Goal: Task Accomplishment & Management: Manage account settings

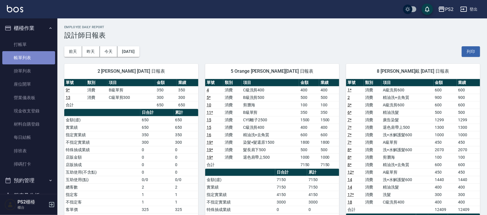
click at [33, 57] on link "帳單列表" at bounding box center [28, 57] width 53 height 13
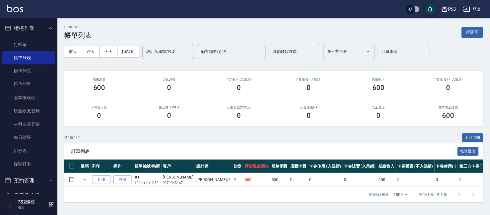
click at [139, 55] on button "[DATE]" at bounding box center [128, 51] width 22 height 11
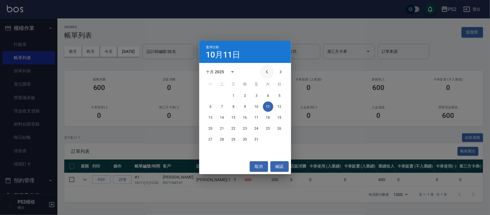
click at [266, 71] on icon "Previous month" at bounding box center [267, 71] width 7 height 7
click at [213, 96] on button "1" at bounding box center [211, 95] width 10 height 10
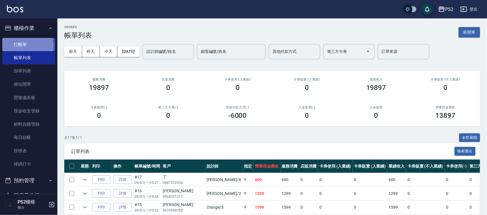
click at [25, 45] on link "打帳單" at bounding box center [28, 44] width 53 height 13
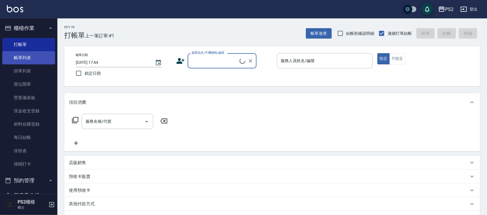
click at [25, 56] on link "帳單列表" at bounding box center [28, 57] width 53 height 13
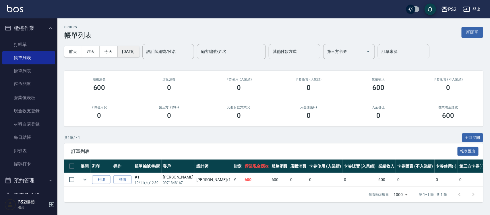
click at [138, 51] on button "[DATE]" at bounding box center [128, 51] width 22 height 11
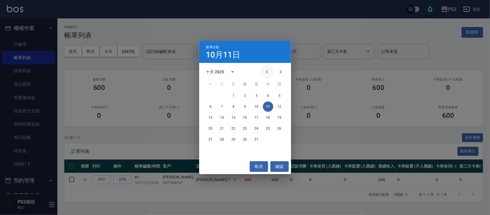
click at [263, 71] on button "Previous month" at bounding box center [267, 72] width 14 height 14
click at [283, 70] on icon "Next month" at bounding box center [280, 71] width 7 height 7
click at [213, 95] on button "1" at bounding box center [211, 95] width 10 height 10
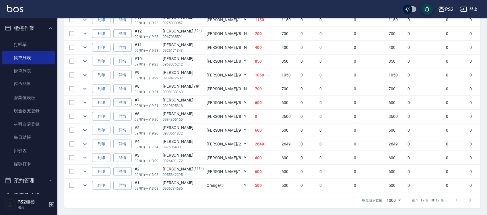
scroll to position [222, 0]
drag, startPoint x: 180, startPoint y: 84, endPoint x: 207, endPoint y: 83, distance: 26.7
click at [192, 83] on tr "列印 詳情 #8 09/01 (一) 19:21 吳?祐 0908130163 Nina /9 N 700 700 0 0 0 700 0 0 0 0 0" at bounding box center [322, 89] width 516 height 14
drag, startPoint x: 248, startPoint y: 80, endPoint x: 256, endPoint y: 79, distance: 8.6
click at [281, 82] on td "700" at bounding box center [290, 89] width 19 height 14
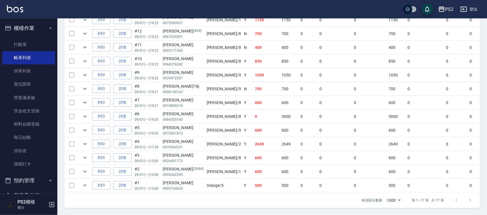
drag, startPoint x: 238, startPoint y: 68, endPoint x: 214, endPoint y: 65, distance: 24.0
click at [254, 68] on td "1050" at bounding box center [267, 75] width 27 height 14
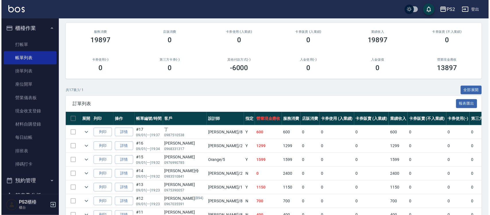
scroll to position [7, 0]
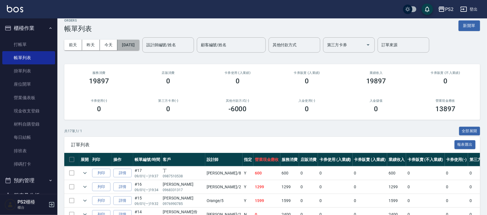
click at [130, 42] on button "2025/09/01" at bounding box center [128, 45] width 22 height 11
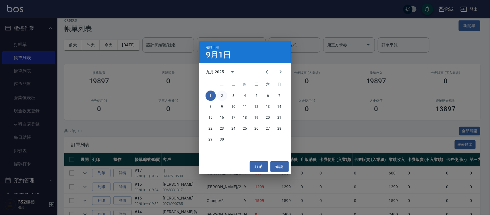
click at [222, 95] on button "2" at bounding box center [222, 95] width 10 height 10
click at [222, 95] on div "ORDERS 帳單列表 新開單 前天 昨天 今天 2025/09/01 設計師編號/姓名 設計師編號/姓名 顧客編號/姓名 顧客編號/姓名 其他付款方式 其他…" at bounding box center [243, 208] width 487 height 430
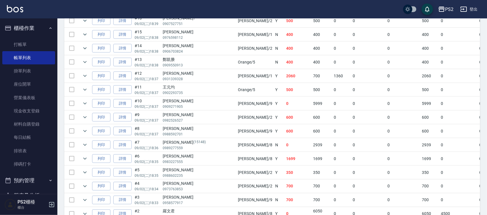
scroll to position [323, 0]
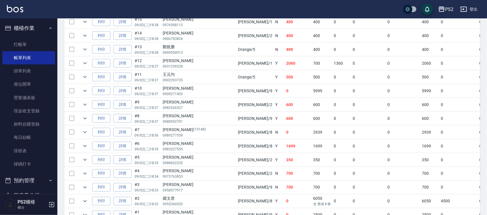
click at [237, 147] on td "Lori /8" at bounding box center [255, 146] width 37 height 14
click at [285, 147] on td "1699" at bounding box center [298, 146] width 27 height 14
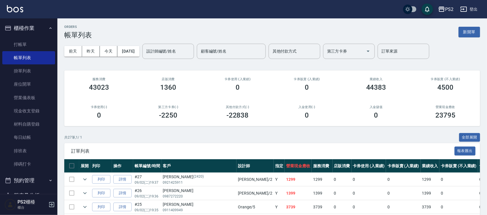
scroll to position [0, 0]
click at [139, 48] on button "2025/09/02" at bounding box center [128, 51] width 22 height 11
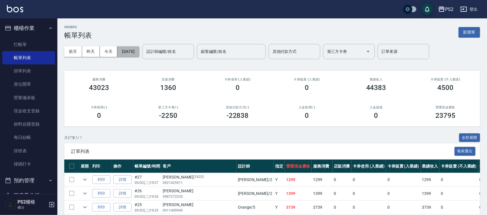
click at [135, 50] on button "2025/09/02" at bounding box center [128, 51] width 22 height 11
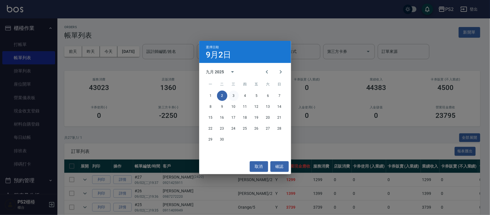
click at [233, 96] on button "3" at bounding box center [234, 95] width 10 height 10
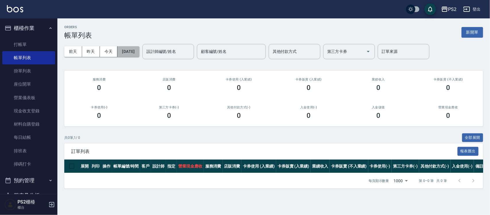
click at [134, 52] on button "2025/09/03" at bounding box center [128, 51] width 22 height 11
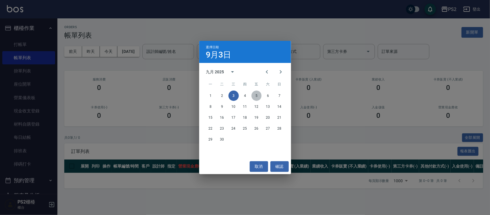
click at [255, 94] on button "5" at bounding box center [257, 95] width 10 height 10
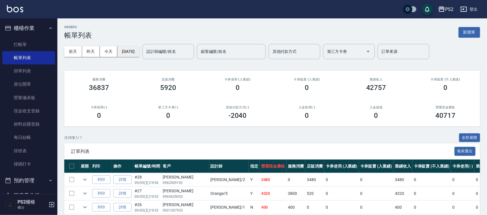
click at [138, 53] on button "2025/09/05" at bounding box center [128, 51] width 22 height 11
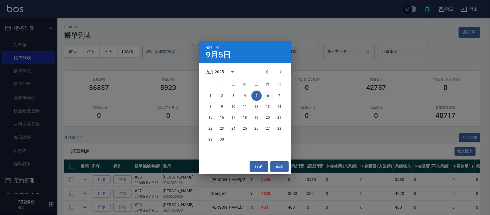
click at [268, 92] on button "6" at bounding box center [268, 95] width 10 height 10
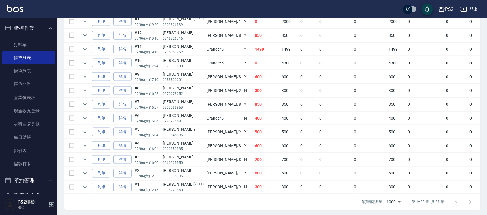
scroll to position [333, 0]
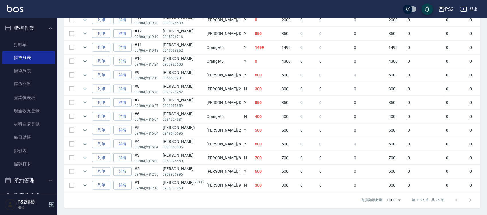
click at [254, 180] on td "300" at bounding box center [267, 186] width 27 height 14
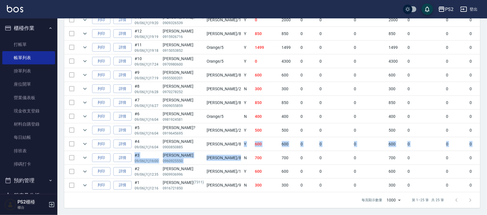
drag, startPoint x: 203, startPoint y: 151, endPoint x: 196, endPoint y: 140, distance: 13.1
click at [198, 141] on tbody "列印 詳情 #25 09/06 (六) 19:49 洪穎翔 0916967379 Jason /2 N 1300 1300 0 0 0 1300 0 0 0 …" at bounding box center [322, 20] width 516 height 345
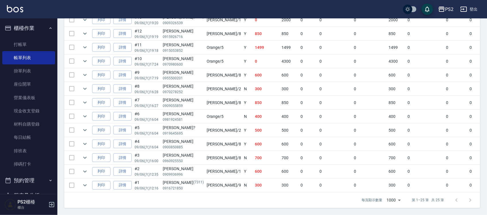
click at [243, 82] on td "N" at bounding box center [248, 89] width 11 height 14
drag, startPoint x: 193, startPoint y: 40, endPoint x: 228, endPoint y: 39, distance: 34.8
click at [223, 41] on tr "列印 詳情 #11 09/06 (六) 19:18 劉宥云 0915053852 Orange /5 Y 1499 1499 0 0 0 1499 0 0 0…" at bounding box center [322, 48] width 516 height 14
click at [254, 41] on td "1499" at bounding box center [267, 48] width 27 height 14
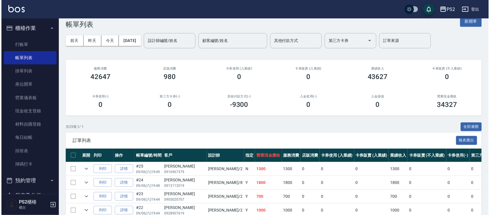
scroll to position [10, 0]
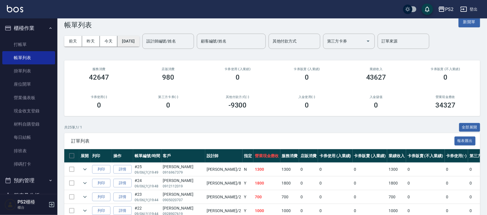
click at [136, 42] on button "2025/09/06" at bounding box center [128, 41] width 22 height 11
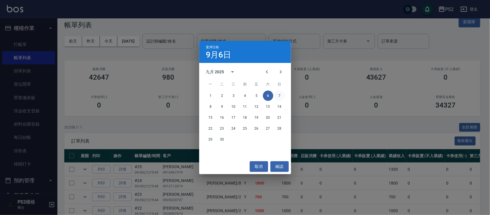
click at [279, 95] on button "7" at bounding box center [280, 95] width 10 height 10
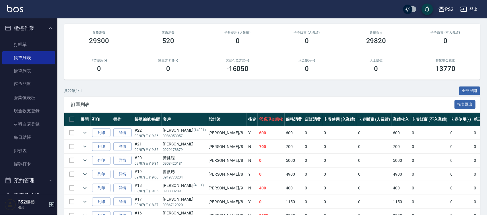
scroll to position [144, 0]
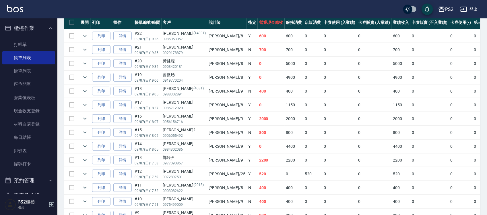
click at [207, 37] on td "Lori /8" at bounding box center [227, 36] width 40 height 14
click at [247, 39] on td "Y" at bounding box center [252, 36] width 11 height 14
click at [217, 53] on tr "列印 詳情 #21 09/07 (日) 19:35 陳瑞美 0929178879 Lori /8 N 700 700 0 0 0 700 0 0 0 0 0" at bounding box center [324, 50] width 521 height 14
drag, startPoint x: 215, startPoint y: 89, endPoint x: 232, endPoint y: 90, distance: 17.2
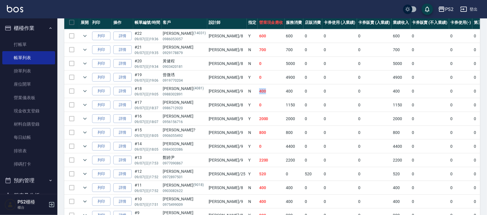
click at [232, 90] on tr "列印 詳情 #18 09/07 (日) 19:05 李宗泰 (4081) 0988302891 Nina /9 N 400 400 0 0 0 400 0 0…" at bounding box center [324, 91] width 521 height 14
click at [258, 90] on td "400" at bounding box center [271, 91] width 27 height 14
drag, startPoint x: 200, startPoint y: 128, endPoint x: 230, endPoint y: 128, distance: 29.6
click at [215, 128] on tr "列印 詳情 #15 09/07 (日) 18:05 周亮? 0906055492 Nina /9 N 800 800 0 0 0 800 0 0 0 0 0" at bounding box center [324, 133] width 521 height 14
click at [238, 126] on tbody "列印 詳情 #22 09/07 (日) 19:36 古承恩 (14031) 0986053057 Lori /8 Y 600 600 0 0 0 600 0 …" at bounding box center [324, 180] width 521 height 303
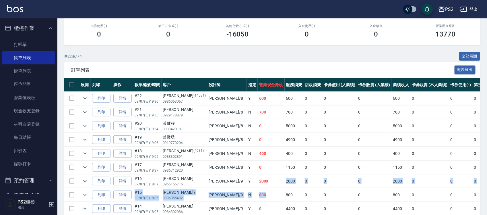
scroll to position [0, 0]
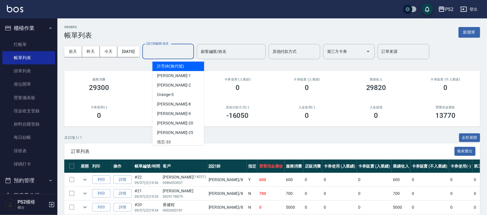
click at [174, 49] on input "設計師編號/姓名" at bounding box center [168, 52] width 47 height 10
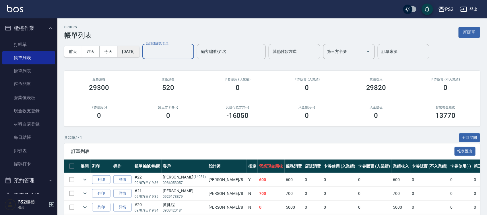
click at [135, 48] on button "2025/09/07" at bounding box center [128, 51] width 22 height 11
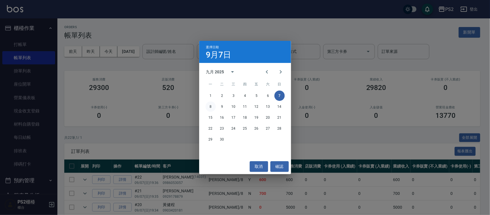
click at [209, 104] on button "8" at bounding box center [211, 106] width 10 height 10
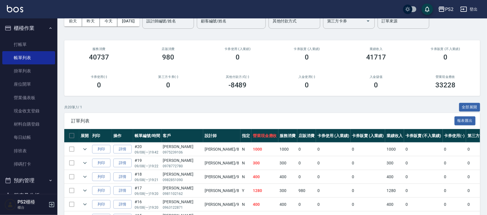
scroll to position [108, 0]
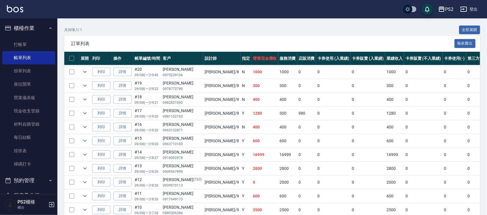
click at [203, 111] on td "Lori /8" at bounding box center [221, 114] width 37 height 14
drag, startPoint x: 244, startPoint y: 111, endPoint x: 252, endPoint y: 119, distance: 11.6
click at [279, 111] on td "300" at bounding box center [288, 114] width 19 height 14
drag, startPoint x: 205, startPoint y: 155, endPoint x: 183, endPoint y: 155, distance: 22.1
click at [193, 155] on tr "列印 詳情 #14 09/08 (一) 18:27 張立畇 0916092978 Nina /9 Y 16999 16999 0 0 0 16999 0 0 …" at bounding box center [321, 155] width 514 height 14
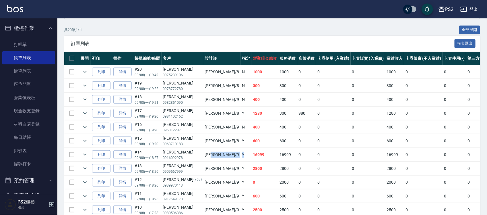
click at [183, 155] on p "0916092978" at bounding box center [182, 157] width 39 height 5
click at [84, 156] on icon "expand row" at bounding box center [85, 154] width 7 height 7
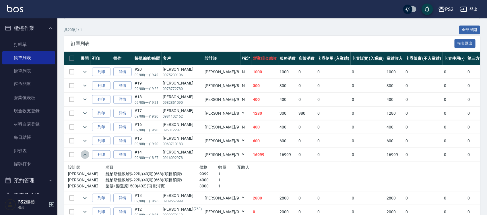
click at [84, 156] on icon "expand row" at bounding box center [85, 154] width 7 height 7
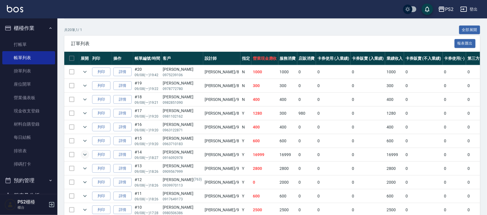
click at [84, 155] on icon "expand row" at bounding box center [84, 155] width 3 height 2
click at [86, 153] on icon "expand row" at bounding box center [85, 154] width 7 height 7
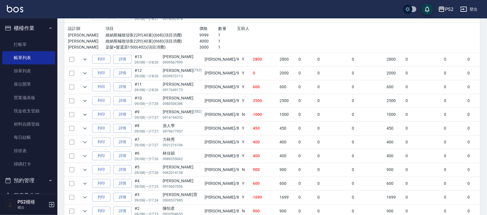
scroll to position [287, 0]
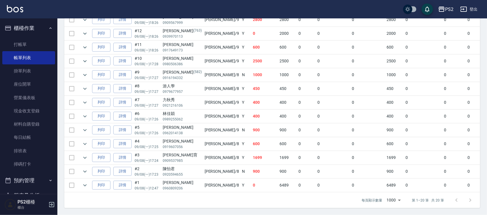
drag, startPoint x: 179, startPoint y: 159, endPoint x: 186, endPoint y: 159, distance: 7.2
click at [181, 159] on p "0909537985" at bounding box center [182, 160] width 39 height 5
click at [279, 158] on td "1699" at bounding box center [288, 158] width 19 height 14
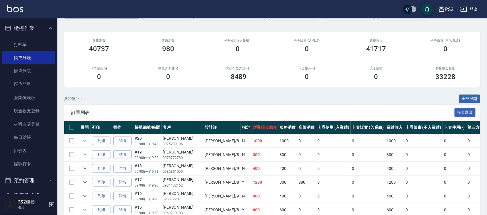
scroll to position [0, 0]
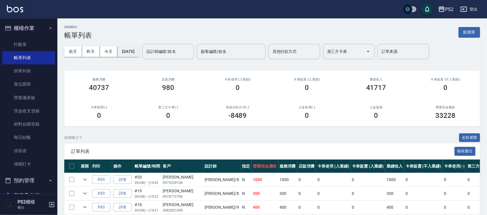
click at [127, 51] on button "2025/09/08" at bounding box center [128, 51] width 22 height 11
click at [133, 53] on button "2025/09/08" at bounding box center [128, 51] width 22 height 11
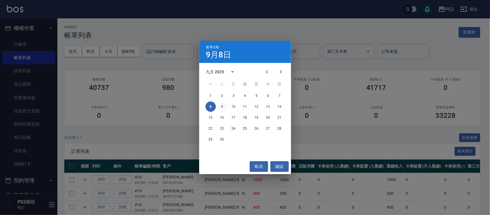
click at [222, 106] on button "9" at bounding box center [222, 106] width 10 height 10
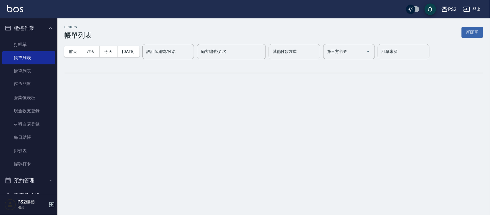
click at [222, 106] on div "ORDERS 帳單列表 新開單 前天 昨天 今天 2025/09/09 設計師編號/姓名 設計師編號/姓名 顧客編號/姓名 顧客編號/姓名 其他付款方式 其他…" at bounding box center [245, 107] width 490 height 215
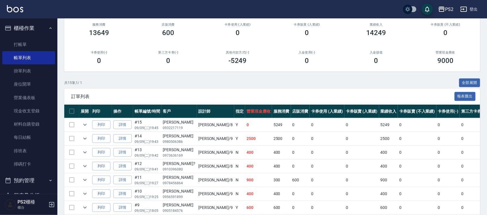
scroll to position [108, 0]
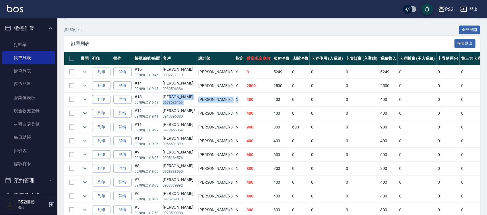
drag, startPoint x: 175, startPoint y: 99, endPoint x: 208, endPoint y: 104, distance: 34.0
click at [208, 104] on tr "列印 詳情 #13 09/09 (二) 19:42 林佑全 0973636169 Nina /9 N 400 400 0 0 0 400 0 0 0 0 0" at bounding box center [318, 100] width 508 height 14
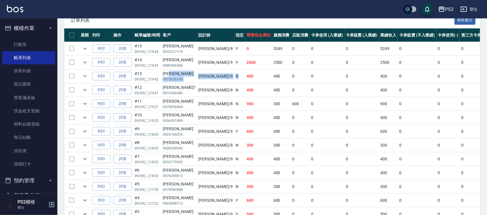
scroll to position [144, 0]
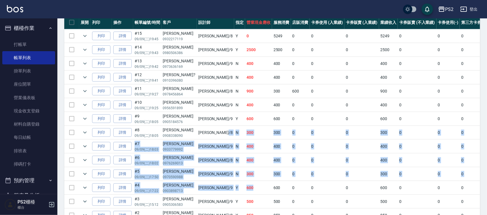
drag, startPoint x: 192, startPoint y: 132, endPoint x: 217, endPoint y: 189, distance: 61.9
click at [217, 189] on tbody "列印 詳情 #15 09/09 (二) 19:45 王潔瑜 0932217119 Lori /8 Y 0 5249 0 0 0 5249 0 0 0 -524…" at bounding box center [318, 132] width 508 height 207
click at [245, 189] on td "600" at bounding box center [258, 188] width 27 height 14
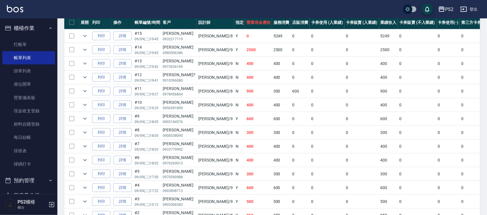
click at [245, 171] on td "300" at bounding box center [258, 174] width 27 height 14
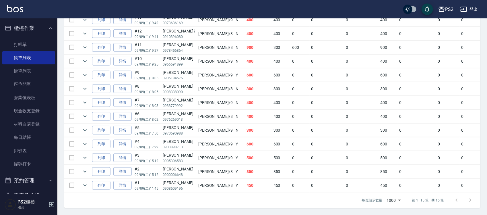
scroll to position [0, 0]
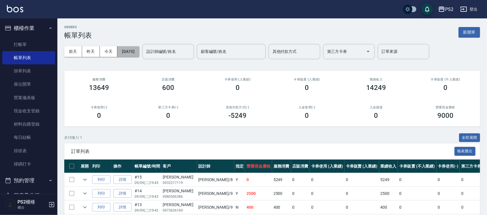
click at [131, 49] on button "2025/09/09" at bounding box center [128, 51] width 22 height 11
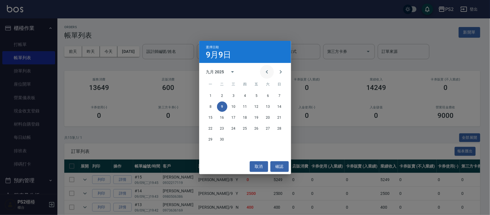
click at [263, 71] on button "Previous month" at bounding box center [267, 72] width 14 height 14
click at [256, 128] on button "22" at bounding box center [257, 128] width 10 height 10
click at [256, 128] on div "ORDERS 帳單列表 新開單 前天 昨天 今天 2025/09/09 設計師編號/姓名 設計師編號/姓名 顧客編號/姓名 顧客編號/姓名 其他付款方式 其他…" at bounding box center [243, 201] width 487 height 402
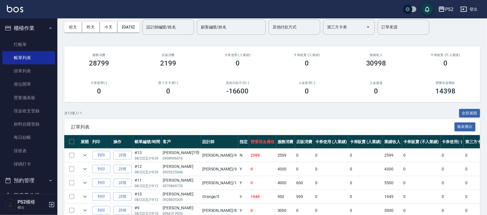
scroll to position [36, 0]
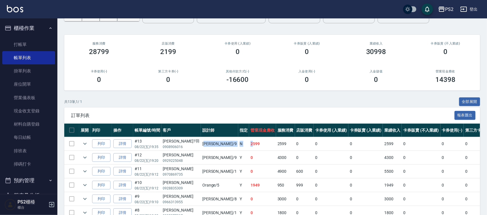
drag, startPoint x: 196, startPoint y: 143, endPoint x: 253, endPoint y: 143, distance: 57.4
click at [243, 143] on tr "列印 詳情 #13 08/22 (五) 19:35 楊?羽 0908906016 Nina /9 N 2599 2599 0 0 0 2599 0 0 0 0…" at bounding box center [320, 144] width 512 height 14
click at [276, 143] on td "2599" at bounding box center [285, 144] width 19 height 14
click at [85, 143] on icon "expand row" at bounding box center [85, 143] width 7 height 7
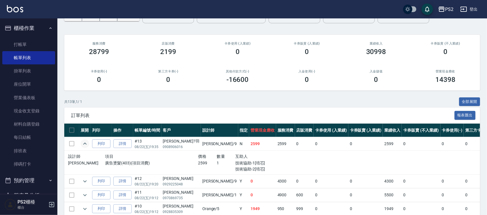
click at [86, 143] on icon "expand row" at bounding box center [85, 143] width 7 height 7
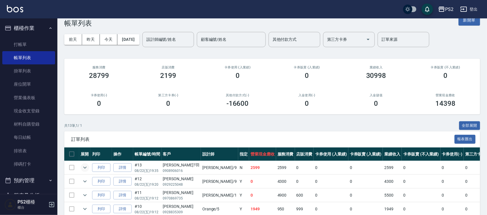
scroll to position [0, 0]
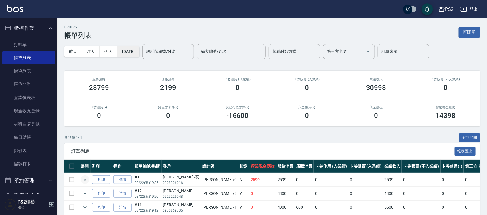
click at [139, 48] on button "2025/08/22" at bounding box center [128, 51] width 22 height 11
click at [139, 49] on button "2025/08/22" at bounding box center [128, 51] width 22 height 11
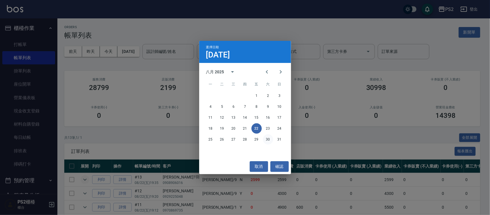
click at [269, 137] on button "30" at bounding box center [268, 139] width 10 height 10
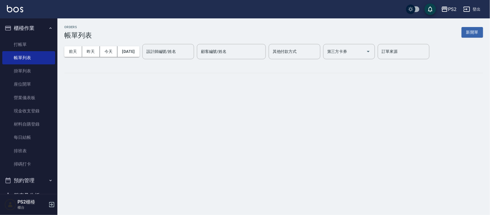
click at [269, 137] on div "ORDERS 帳單列表 新開單 前天 昨天 今天 2025/08/30 設計師編號/姓名 設計師編號/姓名 顧客編號/姓名 顧客編號/姓名 其他付款方式 其他…" at bounding box center [245, 107] width 490 height 215
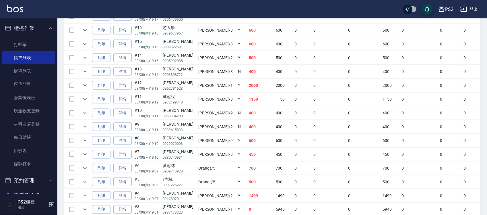
scroll to position [323, 0]
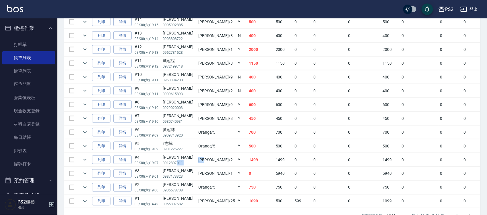
drag, startPoint x: 177, startPoint y: 163, endPoint x: 233, endPoint y: 161, distance: 56.0
click at [218, 161] on tr "列印 詳情 #4 08/30 (六) 19:07 林雅甄 0912807011 Jason /2 Y 1499 1499 0 0 0 1499 0 0 0 0…" at bounding box center [319, 160] width 510 height 14
click at [248, 160] on td "1499" at bounding box center [261, 160] width 27 height 14
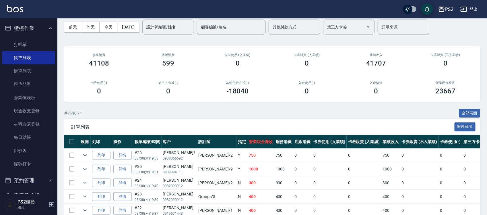
scroll to position [0, 0]
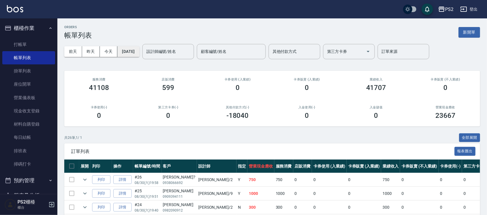
click at [135, 50] on button "2025/08/30" at bounding box center [128, 51] width 22 height 11
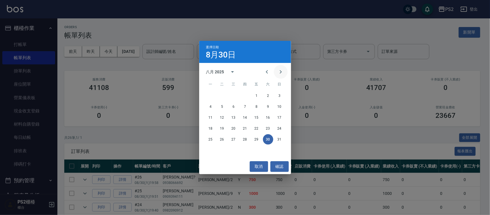
click at [279, 71] on icon "Next month" at bounding box center [280, 71] width 7 height 7
click at [223, 95] on button "2" at bounding box center [222, 95] width 10 height 10
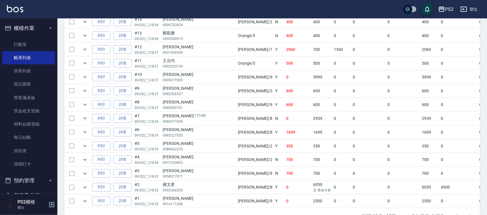
scroll to position [359, 0]
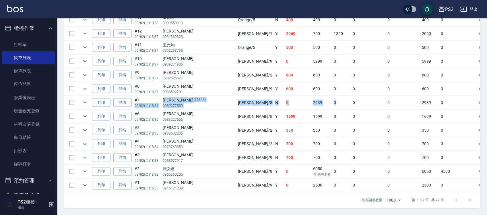
drag, startPoint x: 160, startPoint y: 97, endPoint x: 276, endPoint y: 97, distance: 116.0
click at [276, 97] on tr "列印 詳情 #7 09/02 (二) 18:36 俞乃嘉 (15148) 0989277559 Lori /8 N 0 2939 0 0 0 2939 0 0…" at bounding box center [339, 103] width 550 height 14
click at [333, 97] on td "0" at bounding box center [342, 103] width 19 height 14
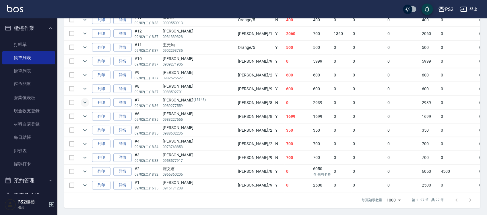
click at [86, 102] on icon "expand row" at bounding box center [84, 103] width 3 height 2
click at [86, 99] on icon "expand row" at bounding box center [85, 102] width 7 height 7
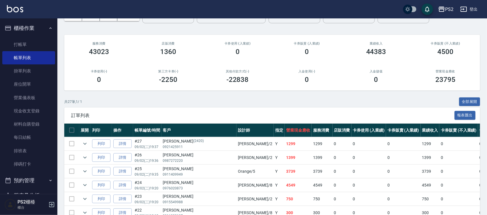
scroll to position [0, 0]
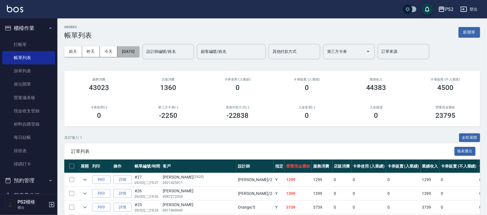
click at [132, 49] on button "2025/09/02" at bounding box center [128, 51] width 22 height 11
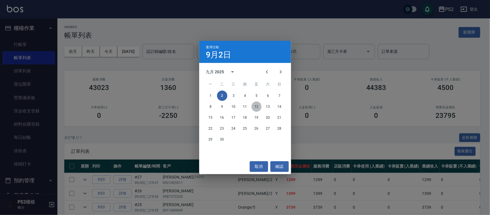
click at [257, 107] on button "12" at bounding box center [257, 106] width 10 height 10
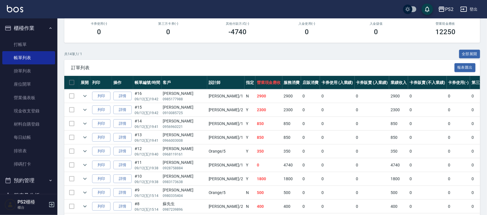
scroll to position [108, 0]
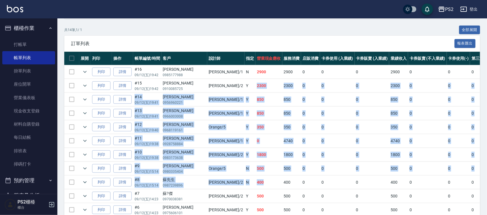
drag, startPoint x: 212, startPoint y: 87, endPoint x: 227, endPoint y: 183, distance: 97.4
click at [227, 183] on tbody "列印 詳情 #16 09/12 (五) 19:42 李昕宸 0985177988 Polly /1 N 2900 2900 0 0 0 2900 0 0 0 …" at bounding box center [323, 161] width 518 height 193
click at [256, 178] on td "400" at bounding box center [269, 183] width 27 height 14
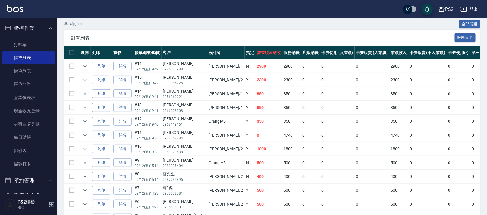
scroll to position [0, 0]
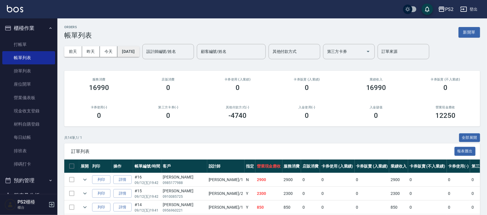
click at [135, 54] on button "[DATE]" at bounding box center [128, 51] width 22 height 11
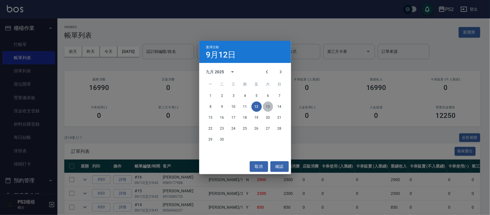
click at [271, 106] on button "13" at bounding box center [268, 106] width 10 height 10
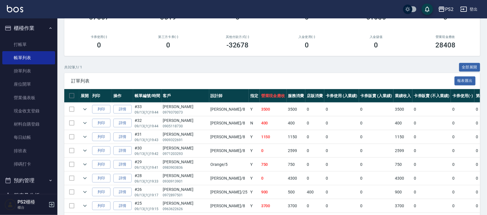
scroll to position [72, 0]
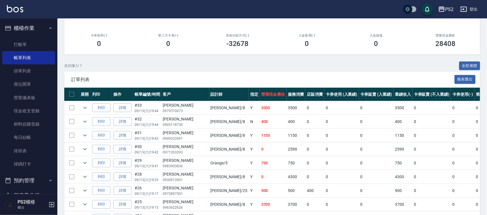
click at [209, 147] on td "Lori /8" at bounding box center [229, 149] width 40 height 14
drag, startPoint x: 194, startPoint y: 147, endPoint x: 212, endPoint y: 147, distance: 17.8
click at [209, 147] on td "Lori /8" at bounding box center [229, 149] width 40 height 14
drag, startPoint x: 259, startPoint y: 147, endPoint x: 264, endPoint y: 146, distance: 4.3
click at [264, 146] on tr "列印 詳情 #30 09/13 (六) 19:42 張清如 0971203293 Lori /8 Y 0 2599 0 0 0 2599 0 0 0 -259…" at bounding box center [325, 149] width 523 height 14
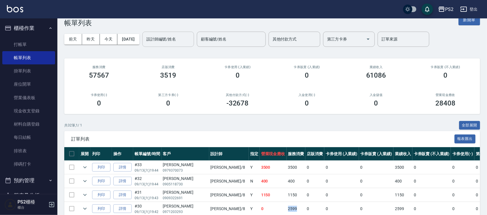
scroll to position [0, 0]
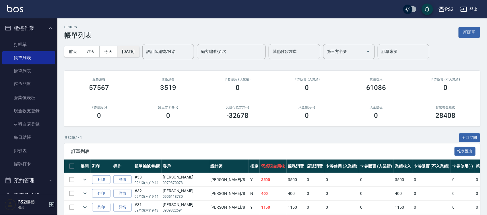
click at [134, 48] on button "[DATE]" at bounding box center [128, 51] width 22 height 11
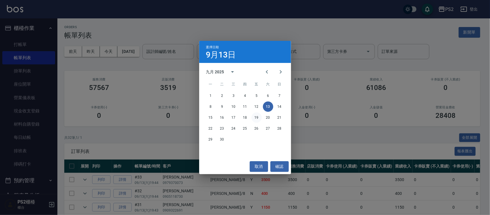
click at [255, 115] on button "19" at bounding box center [257, 117] width 10 height 10
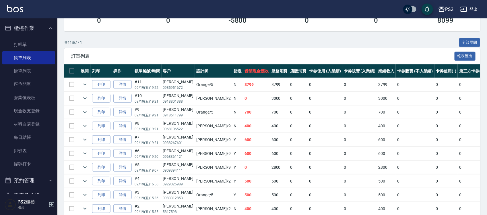
scroll to position [108, 0]
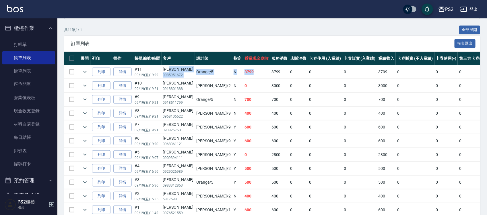
drag, startPoint x: 173, startPoint y: 70, endPoint x: 223, endPoint y: 69, distance: 50.3
click at [223, 69] on tr "列印 詳情 #11 09/19 (五) 19:22 林儀婷 0985951672 Orange /5 N 3799 3799 0 0 0 3799 0 0 0…" at bounding box center [317, 72] width 506 height 14
click at [243, 69] on td "3799" at bounding box center [256, 72] width 27 height 14
click at [84, 70] on icon "expand row" at bounding box center [85, 71] width 7 height 7
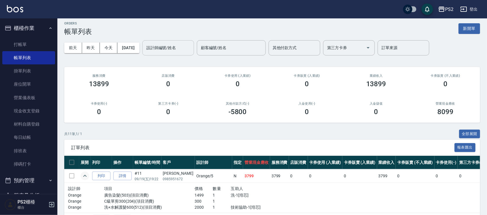
scroll to position [0, 0]
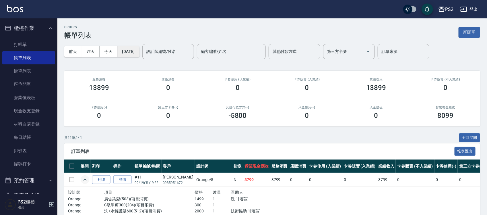
click at [134, 49] on button "[DATE]" at bounding box center [128, 51] width 22 height 11
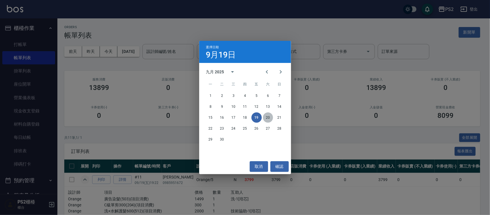
click at [267, 117] on button "20" at bounding box center [268, 117] width 10 height 10
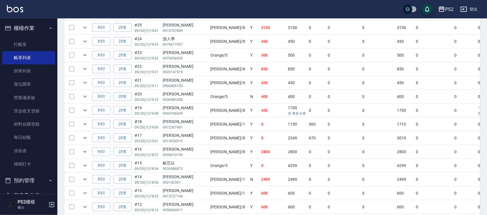
scroll to position [215, 0]
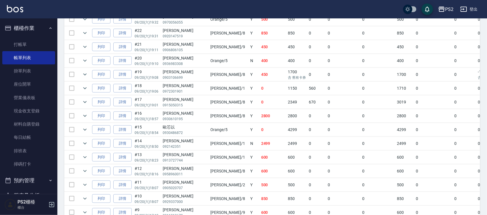
drag, startPoint x: 165, startPoint y: 147, endPoint x: 200, endPoint y: 147, distance: 35.9
click at [177, 147] on p "092142351" at bounding box center [185, 146] width 45 height 5
click at [260, 145] on td "2499" at bounding box center [273, 144] width 27 height 14
click at [260, 143] on td "2499" at bounding box center [273, 144] width 27 height 14
click at [85, 142] on icon "expand row" at bounding box center [85, 143] width 7 height 7
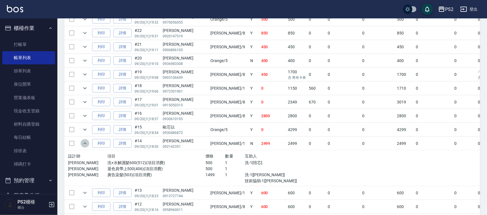
click at [85, 142] on icon "expand row" at bounding box center [85, 143] width 7 height 7
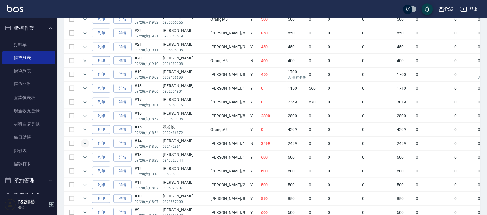
click at [85, 142] on icon "expand row" at bounding box center [85, 143] width 7 height 7
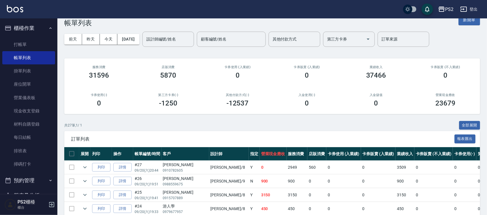
scroll to position [0, 0]
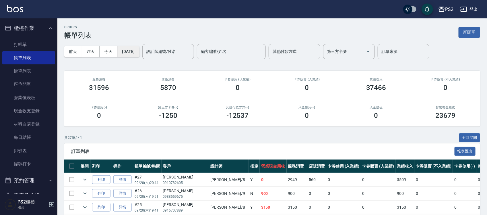
click at [137, 49] on button "[DATE]" at bounding box center [128, 51] width 22 height 11
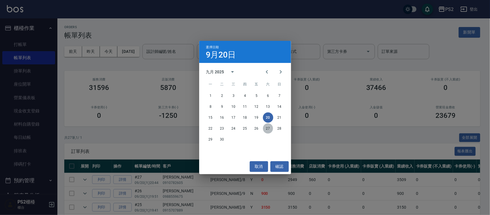
click at [266, 127] on button "27" at bounding box center [268, 128] width 10 height 10
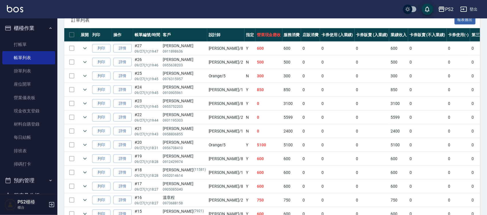
scroll to position [144, 0]
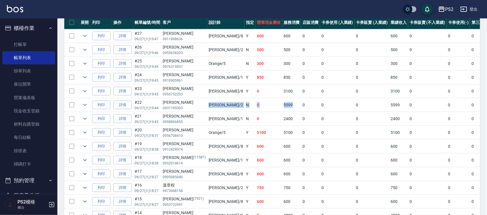
drag, startPoint x: 191, startPoint y: 106, endPoint x: 264, endPoint y: 104, distance: 72.7
click at [264, 104] on tr "列印 詳情 #22 09/27 (六) 19:44 黃瑋雅 0931195303 Jason /2 N 0 5599 0 0 0 5599 0 0 0 -55…" at bounding box center [323, 105] width 518 height 14
click at [265, 104] on tr "列印 詳情 #22 09/27 (六) 19:44 黃瑋雅 0931195303 Jason /2 N 0 5599 0 0 0 5599 0 0 0 -55…" at bounding box center [323, 105] width 518 height 14
click at [82, 105] on icon "expand row" at bounding box center [85, 104] width 7 height 7
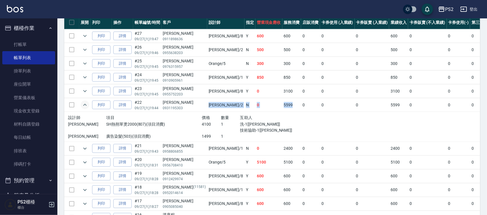
scroll to position [0, 0]
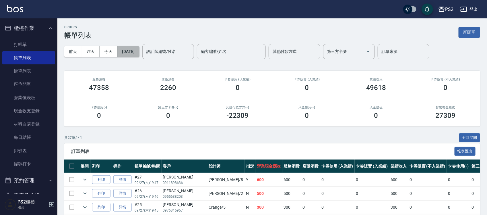
click at [139, 48] on button "[DATE]" at bounding box center [128, 51] width 22 height 11
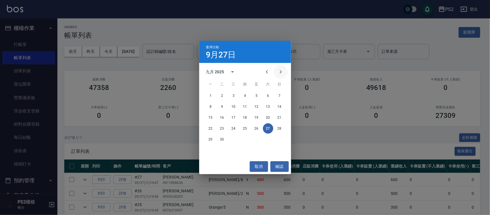
click at [284, 70] on icon "Next month" at bounding box center [280, 71] width 7 height 7
click at [211, 107] on button "6" at bounding box center [211, 106] width 10 height 10
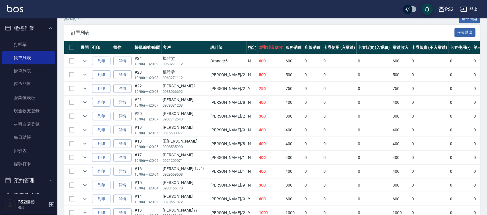
scroll to position [144, 0]
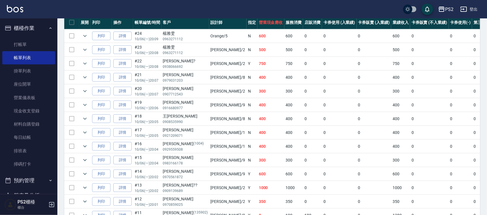
drag, startPoint x: 199, startPoint y: 160, endPoint x: 243, endPoint y: 159, distance: 43.7
click at [218, 159] on tr "列印 詳情 #15 10/06 (一) 20:04 黃映菱 0983166178 Nina /9 N 300 300 0 0 0 300 0 0 0 0 0" at bounding box center [324, 160] width 520 height 14
click at [258, 159] on td "300" at bounding box center [271, 160] width 27 height 14
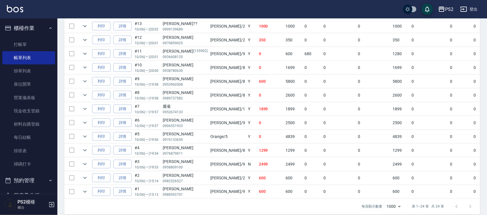
scroll to position [319, 0]
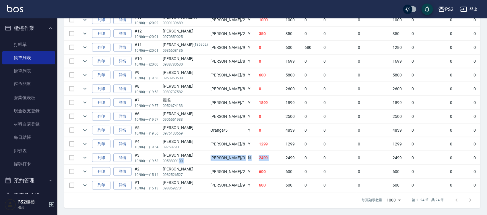
drag, startPoint x: 178, startPoint y: 153, endPoint x: 249, endPoint y: 145, distance: 71.6
click at [249, 151] on tr "列印 詳情 #3 10/06 (一) 19:53 潘小菁 0958809100 Nina /9 N 2499 2499 0 0 0 2499 0 0 0 0 0" at bounding box center [324, 158] width 520 height 14
click at [285, 151] on td "2499" at bounding box center [294, 158] width 19 height 14
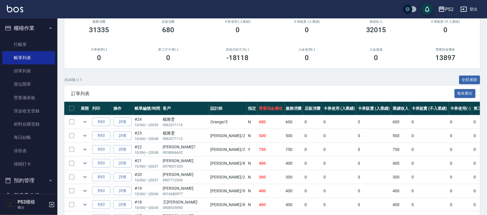
scroll to position [0, 0]
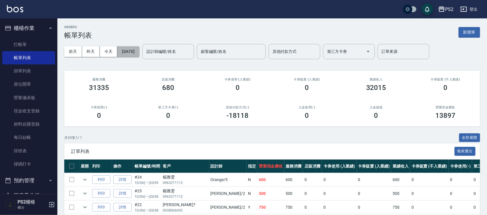
click at [130, 52] on button "[DATE]" at bounding box center [128, 51] width 22 height 11
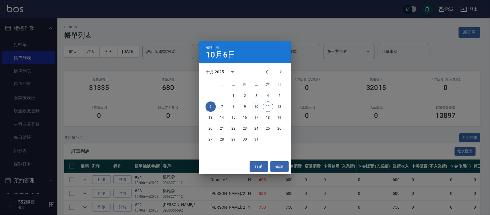
click at [255, 105] on button "10" at bounding box center [257, 106] width 10 height 10
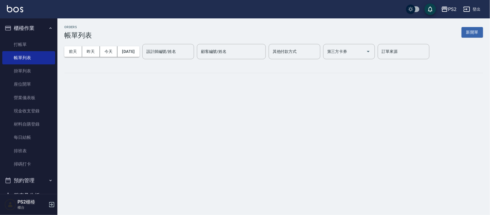
click at [255, 105] on div "ORDERS 帳單列表 新開單 前天 昨天 今天 2025/10/10 設計師編號/姓名 設計師編號/姓名 顧客編號/姓名 顧客編號/姓名 其他付款方式 其他…" at bounding box center [245, 107] width 490 height 215
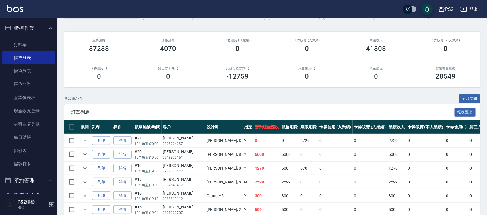
scroll to position [108, 0]
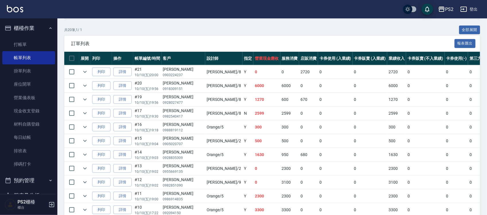
drag, startPoint x: 173, startPoint y: 112, endPoint x: 248, endPoint y: 108, distance: 74.5
click at [211, 108] on tr "列印 詳情 #17 10/10 (五) 19:30 李佩紋 0982540417 Lori /8 N 2599 2599 0 0 0 2599 0 0 0 0…" at bounding box center [322, 114] width 516 height 14
click at [299, 106] on td at bounding box center [383, 106] width 169 height 0
click at [299, 106] on td "670" at bounding box center [308, 100] width 19 height 14
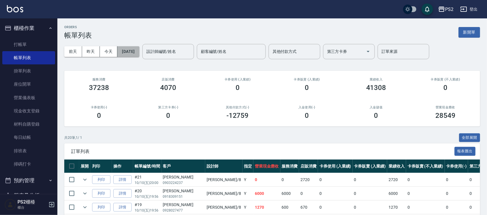
click at [134, 50] on button "[DATE]" at bounding box center [128, 51] width 22 height 11
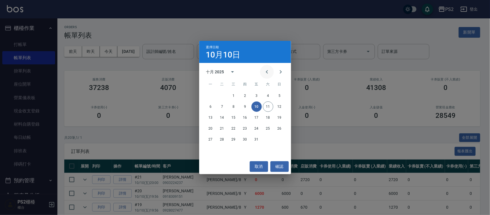
click at [261, 70] on button "Previous month" at bounding box center [267, 72] width 14 height 14
click at [222, 94] on button "2" at bounding box center [222, 95] width 10 height 10
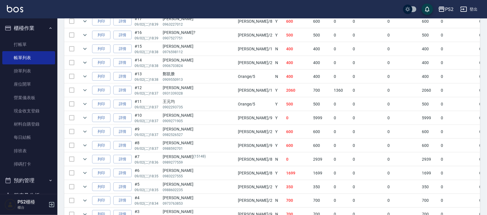
scroll to position [359, 0]
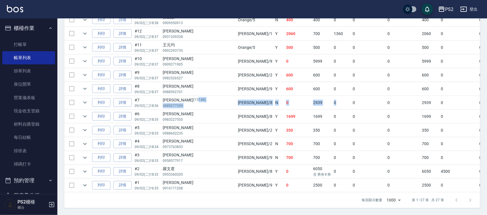
drag, startPoint x: 210, startPoint y: 96, endPoint x: 285, endPoint y: 104, distance: 75.1
click at [285, 104] on tr "列印 詳情 #7 09/02 (二) 18:36 俞乃嘉 (15148) 0989277559 Lori /8 N 0 2939 0 0 0 2939 0 0…" at bounding box center [339, 103] width 550 height 14
click at [333, 104] on td "0" at bounding box center [342, 103] width 19 height 14
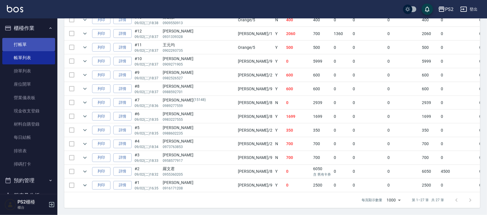
click at [16, 45] on link "打帳單" at bounding box center [28, 44] width 53 height 13
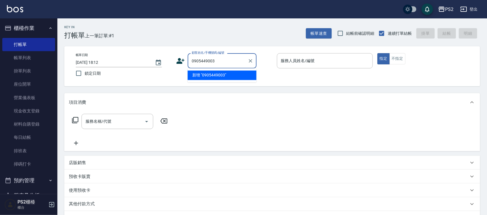
type input "0905449003"
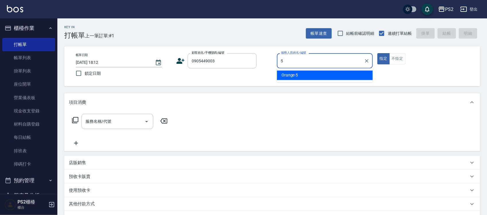
type input "Orange-5"
type button "true"
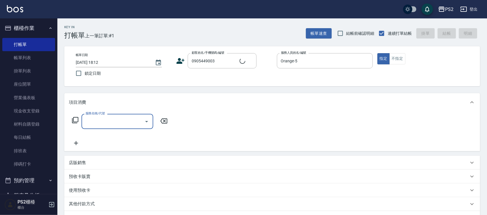
type input "彭文暘/0905449003/"
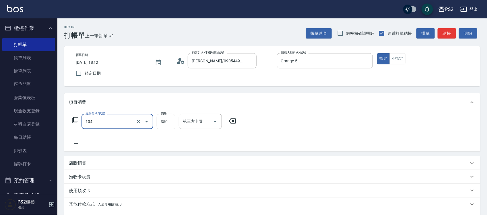
type input "B級單剪(104)"
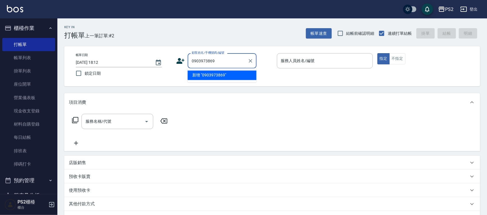
type input "0903973869"
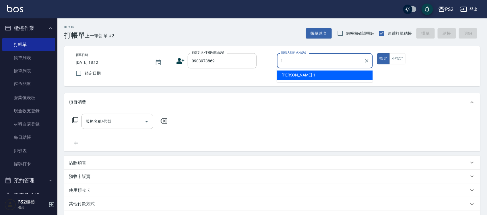
type input "Polly-1"
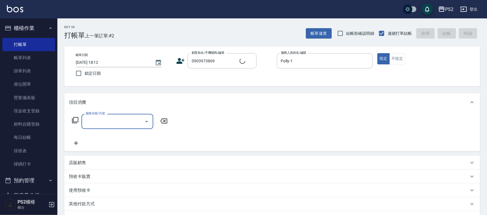
type input "林世杰/0903973869/"
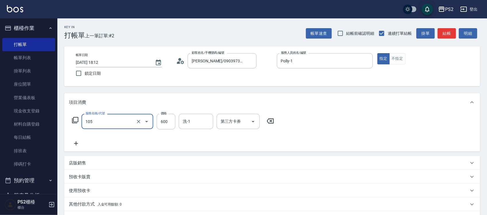
type input "A級洗剪600(105)"
type input "850"
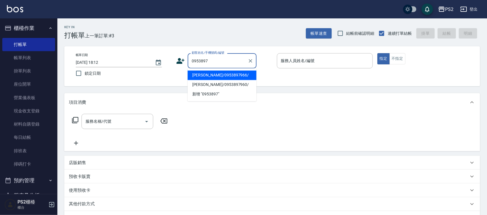
click at [231, 76] on li "蘇柏豪/0953897966/" at bounding box center [222, 75] width 69 height 9
type input "蘇柏豪/0953897966/"
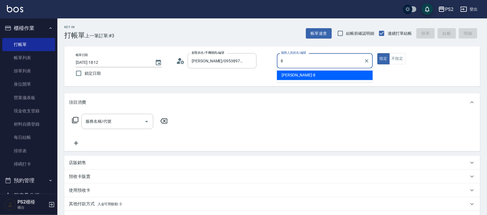
type input "Lori-8"
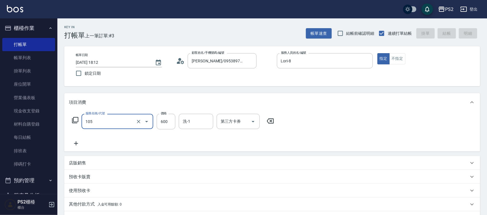
type input "105"
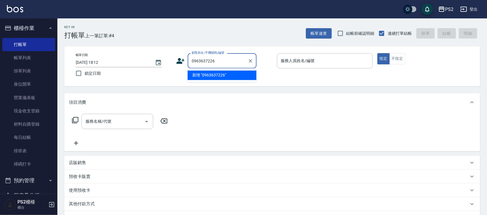
type input "0963637226"
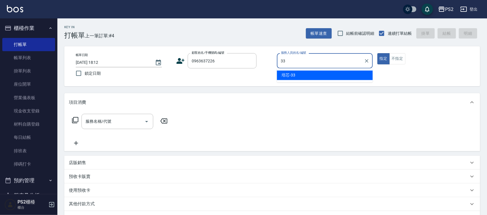
type input "培芯-33"
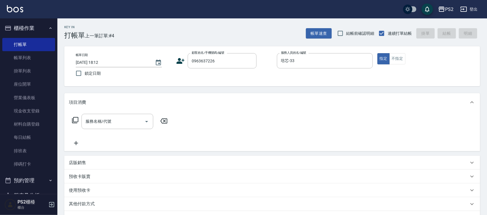
click at [179, 57] on icon at bounding box center [180, 61] width 9 height 9
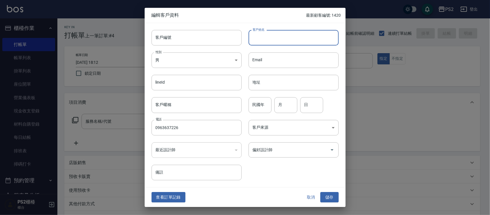
click at [256, 43] on input "客戶姓名" at bounding box center [294, 38] width 90 height 16
type input "[PERSON_NAME]"
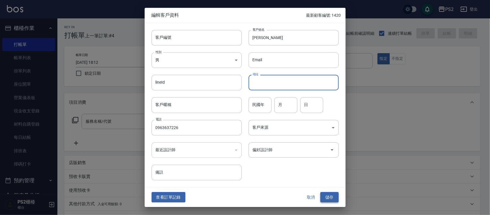
click at [330, 197] on button "儲存" at bounding box center [330, 197] width 18 height 11
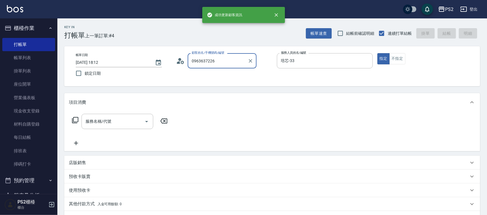
click at [226, 58] on input "0963637226" at bounding box center [217, 61] width 55 height 10
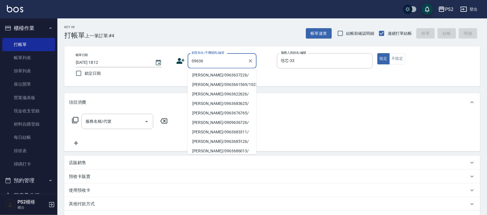
click at [223, 74] on li "葉芳潔/0963637226/" at bounding box center [222, 75] width 69 height 9
type input "葉芳潔/0963637226/"
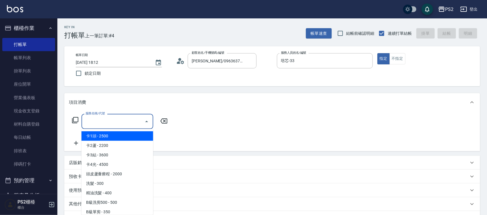
click at [95, 124] on input "服務名稱/代號" at bounding box center [113, 121] width 58 height 10
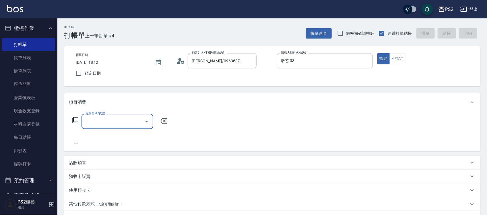
type input "2"
type input "洗+水解護髮600(512)"
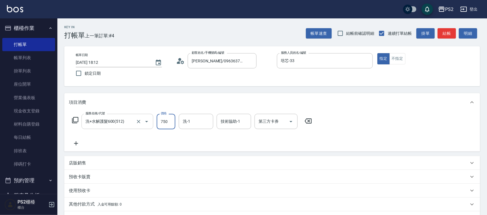
type input "750"
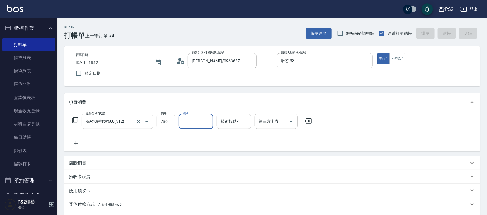
type input "2025/10/11 18:13"
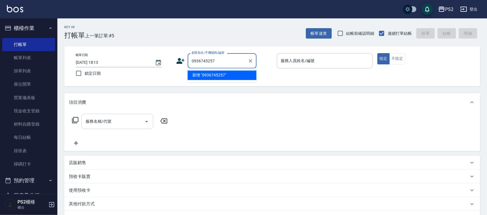
type input "0936745257"
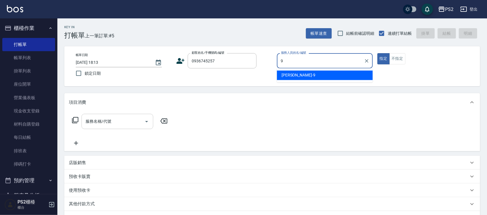
type input "Nina-9"
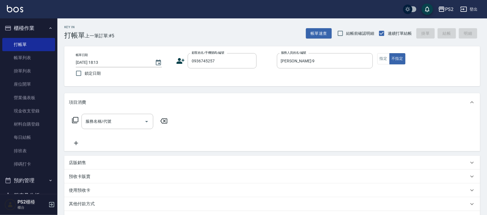
click at [178, 63] on icon at bounding box center [181, 61] width 8 height 6
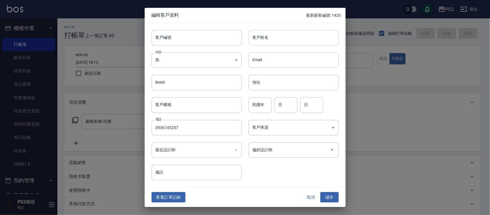
click at [302, 37] on input "客戶姓名" at bounding box center [294, 38] width 90 height 16
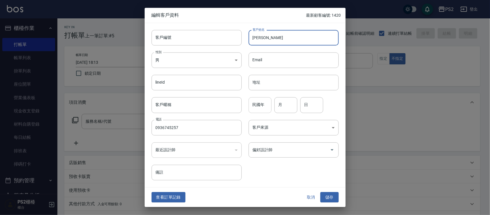
type input "[PERSON_NAME]"
click at [268, 103] on input "民國年" at bounding box center [260, 105] width 23 height 16
type input "87"
type input "3"
type input "26"
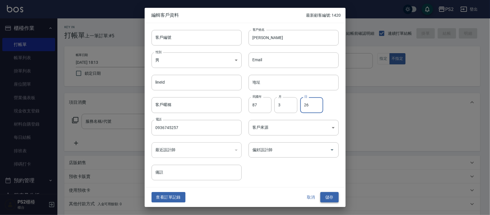
click at [334, 199] on button "儲存" at bounding box center [330, 197] width 18 height 11
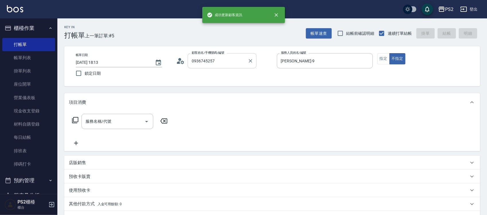
click at [219, 58] on input "0936745257" at bounding box center [217, 61] width 55 height 10
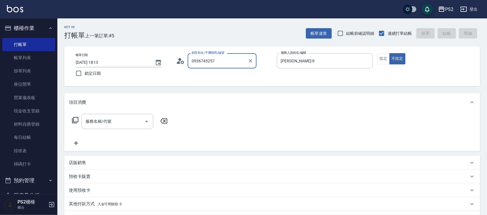
click at [219, 58] on input "0936745257" at bounding box center [217, 61] width 55 height 10
click at [224, 60] on input "0936745257" at bounding box center [217, 61] width 55 height 10
click at [223, 74] on li "蔣靓巧/0936745257/" at bounding box center [222, 75] width 69 height 9
type input "蔣靓巧/0936745257/"
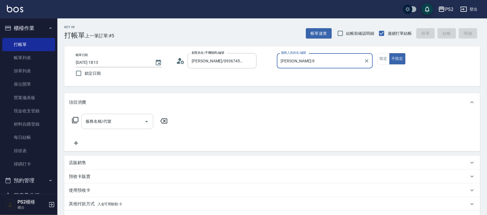
click at [126, 126] on input "服務名稱/代號" at bounding box center [113, 121] width 58 height 10
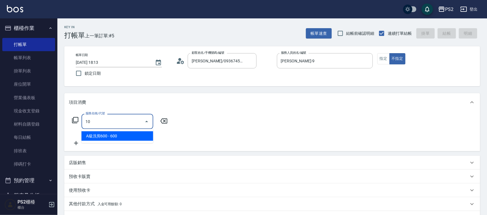
type input "1"
type input "C級洗剪400(201)"
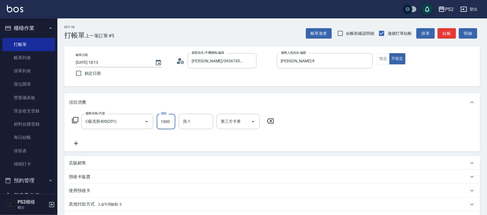
type input "1000"
type input "培芯-33"
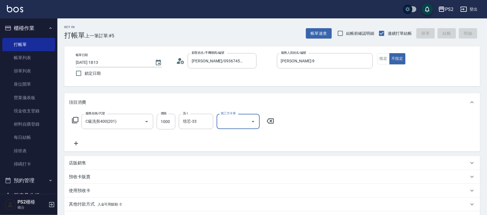
type input "2025/10/11 18:14"
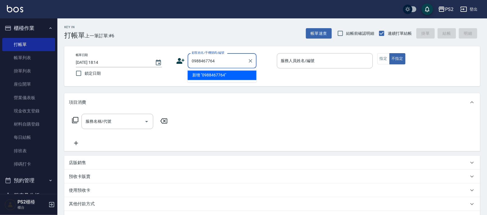
type input "0988467764"
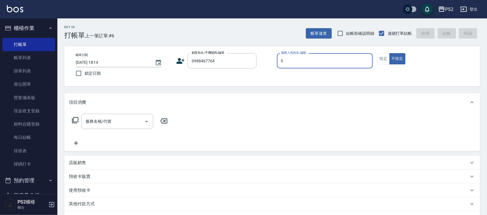
type input "Orange-5"
type button "false"
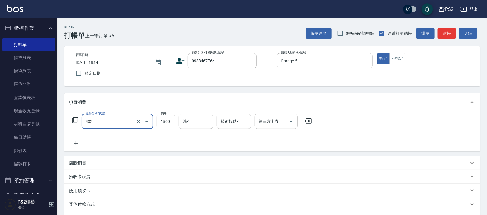
type input "染髮+髮還原1500(402)"
type input "2800"
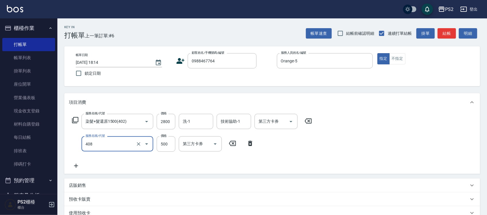
type input "髮長肩下500(408)"
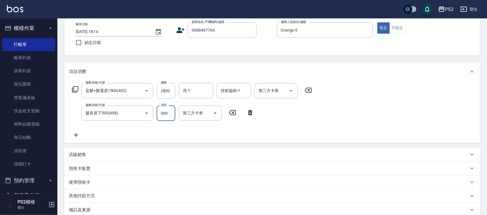
scroll to position [97, 0]
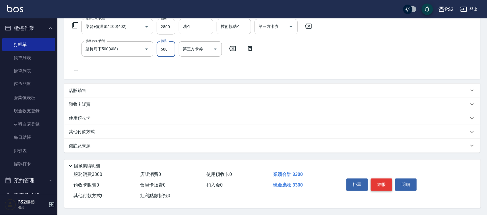
click at [379, 181] on button "結帳" at bounding box center [382, 184] width 22 height 12
click at [379, 181] on div "掛單 結帳 明細" at bounding box center [381, 185] width 75 height 18
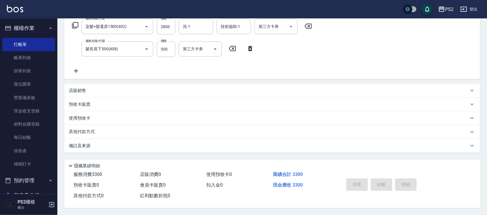
type input "2025/10/11 18:15"
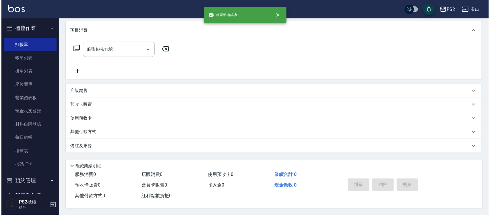
scroll to position [0, 0]
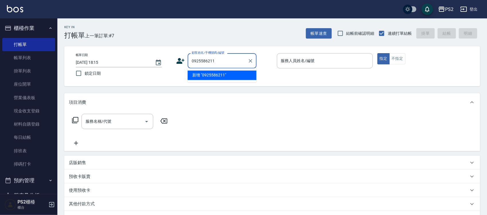
type input "0925586211"
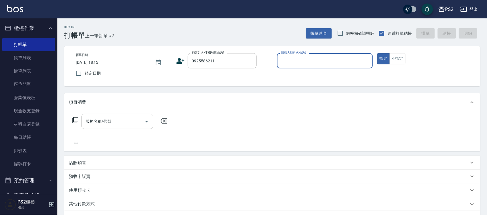
click at [178, 59] on icon at bounding box center [180, 61] width 9 height 9
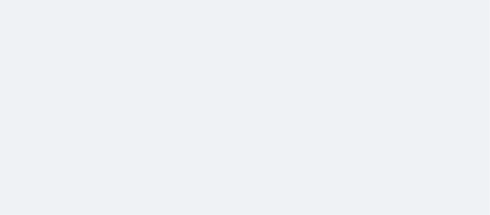
click at [290, 0] on html at bounding box center [245, 0] width 490 height 0
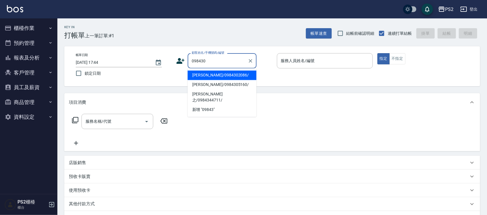
type input "0984305"
type input "/0925586211/null"
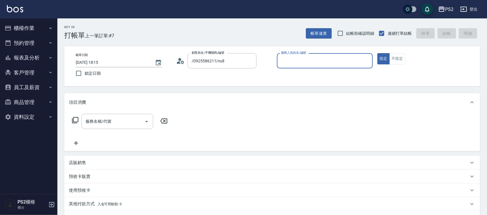
click at [180, 60] on circle at bounding box center [180, 59] width 3 height 3
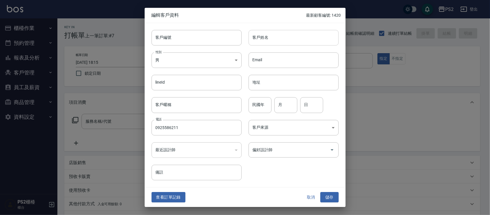
click at [316, 32] on input "客戶姓名" at bounding box center [294, 38] width 90 height 16
type input "林勝鴻"
type input "12"
type input "14"
click at [327, 200] on button "儲存" at bounding box center [330, 197] width 18 height 11
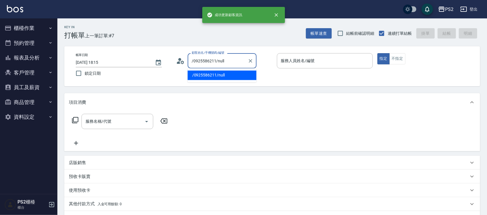
drag, startPoint x: 223, startPoint y: 56, endPoint x: 212, endPoint y: 59, distance: 11.4
click at [212, 59] on input "/0925586211/null" at bounding box center [217, 61] width 55 height 10
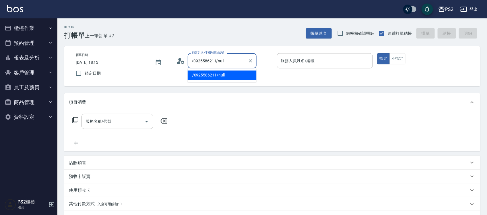
click at [219, 59] on input "/0925586211/null" at bounding box center [217, 61] width 55 height 10
click at [233, 62] on input "/0925586211/null" at bounding box center [217, 61] width 55 height 10
click at [197, 60] on input "/092558621" at bounding box center [217, 61] width 55 height 10
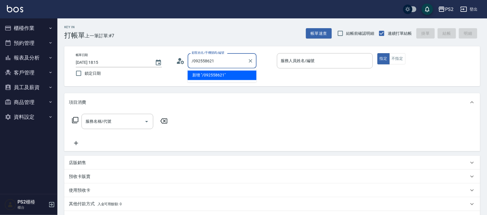
click at [195, 60] on input "/092558621" at bounding box center [217, 61] width 55 height 10
click at [194, 60] on input "/092558621" at bounding box center [217, 61] width 55 height 10
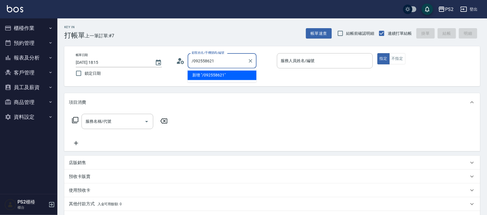
click at [194, 60] on input "/092558621" at bounding box center [217, 61] width 55 height 10
click at [193, 61] on input "/092558621" at bounding box center [217, 61] width 55 height 10
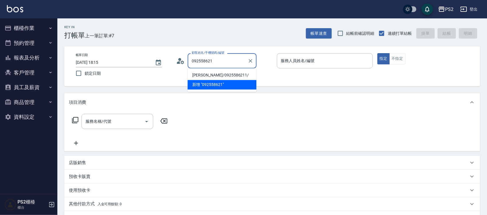
drag, startPoint x: 230, startPoint y: 63, endPoint x: 228, endPoint y: 68, distance: 4.5
click at [229, 63] on input "092558621" at bounding box center [217, 61] width 55 height 10
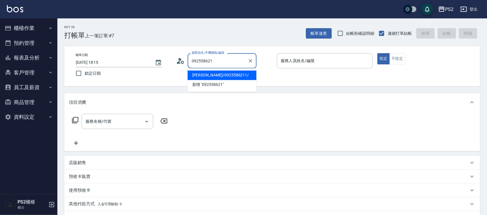
click at [227, 73] on li "林勝鴻/0925586211/" at bounding box center [222, 75] width 69 height 9
type input "林勝鴻/0925586211/"
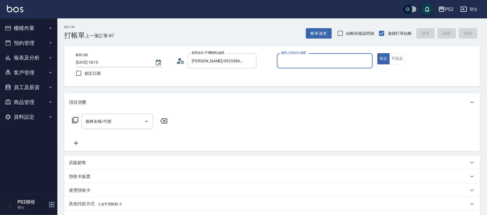
type input "5"
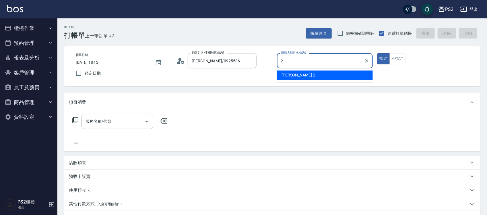
type input "Jason-2"
type button "true"
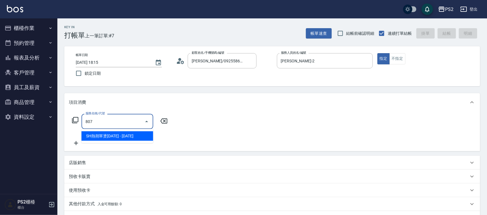
type input "SH熱朔單燙2000(807)"
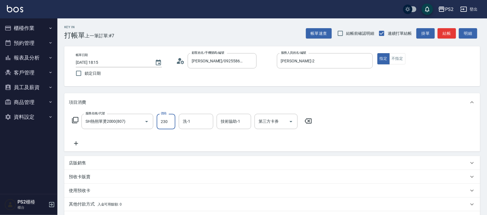
type input "2300"
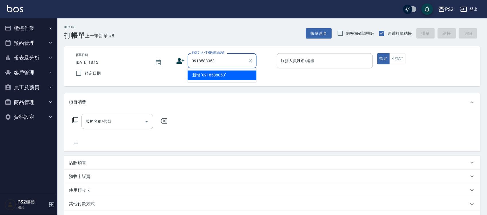
type input "0918588053"
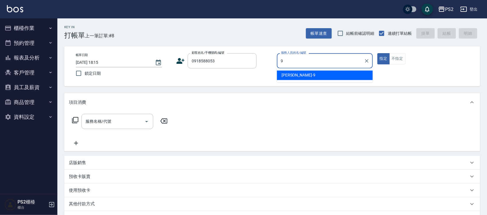
type input "Nina-9"
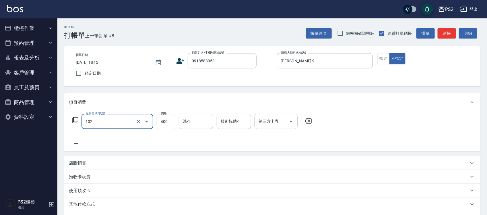
type input "精油洗髮(102)"
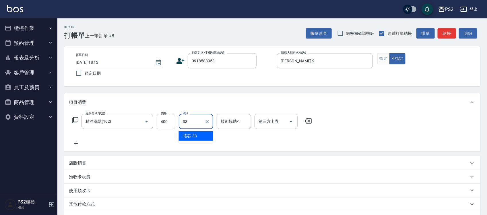
type input "培芯-33"
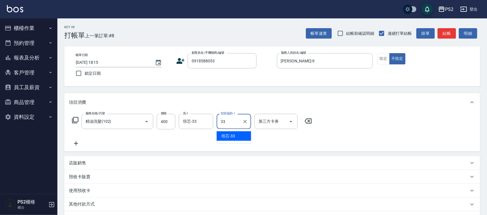
type input "培芯-33"
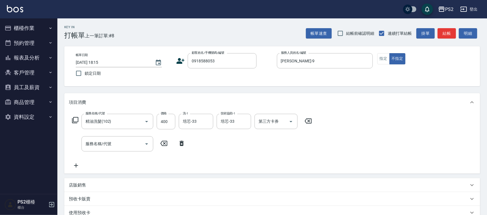
drag, startPoint x: 182, startPoint y: 142, endPoint x: 155, endPoint y: 117, distance: 37.4
click at [181, 142] on icon at bounding box center [182, 143] width 4 height 5
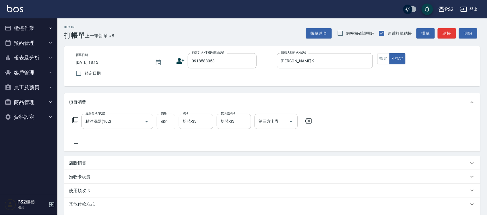
click at [154, 115] on div "服務名稱/代號 精油洗髮(102) 服務名稱/代號 價格 400 價格 洗-1 培芯-33 洗-1 技術協助-1 培芯-33 技術協助-1 第三方卡券 第三方…" at bounding box center [192, 122] width 247 height 16
click at [162, 117] on input "400" at bounding box center [166, 122] width 19 height 16
type input "500"
drag, startPoint x: 180, startPoint y: 67, endPoint x: 179, endPoint y: 60, distance: 6.3
click at [180, 66] on div "顧客姓名/手機號碼/編號 0918588053 顧客姓名/手機號碼/編號" at bounding box center [224, 60] width 96 height 15
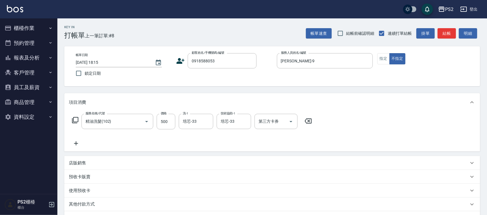
click at [179, 60] on icon at bounding box center [181, 61] width 8 height 6
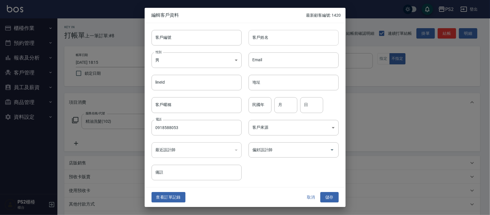
click at [294, 41] on input "客戶姓名" at bounding box center [294, 38] width 90 height 16
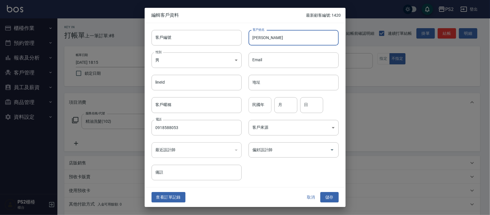
type input "[PERSON_NAME]"
click at [268, 109] on input "民國年" at bounding box center [260, 105] width 23 height 16
type input "71"
type input "5"
type input "25"
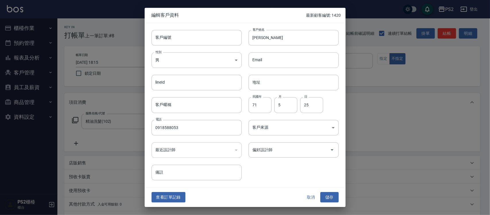
drag, startPoint x: 335, startPoint y: 188, endPoint x: 335, endPoint y: 192, distance: 4.0
click at [335, 188] on div "查看訂單記錄 取消 儲存" at bounding box center [245, 197] width 201 height 20
click at [335, 192] on div "取消 儲存" at bounding box center [320, 197] width 37 height 11
click at [329, 198] on button "儲存" at bounding box center [330, 197] width 18 height 11
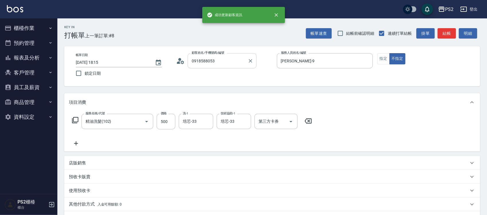
click at [239, 61] on input "0918588053" at bounding box center [217, 61] width 55 height 10
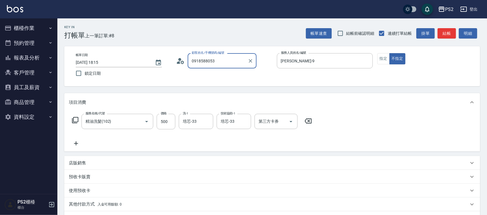
click at [239, 61] on input "0918588053" at bounding box center [217, 61] width 55 height 10
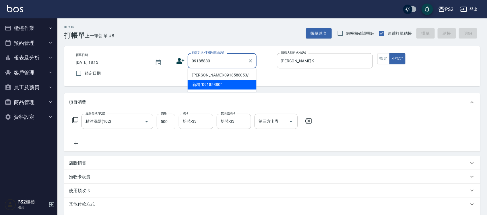
click at [234, 73] on li "王儷蓉/0918588053/" at bounding box center [222, 75] width 69 height 9
type input "王儷蓉/0918588053/"
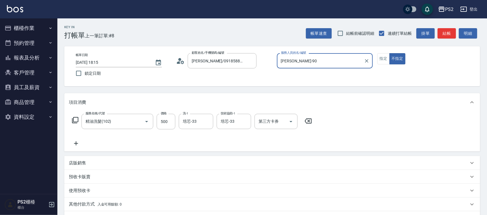
type input "Nina-9"
click at [447, 32] on button "結帳" at bounding box center [447, 33] width 18 height 11
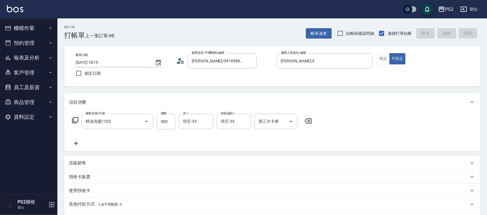
type input "2025/10/11 18:16"
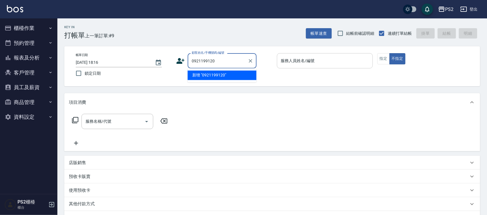
type input "0921199120"
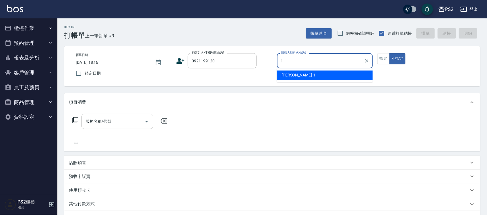
type input "Polly-1"
type button "false"
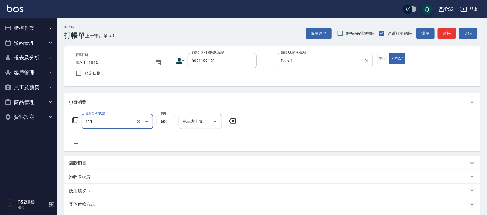
type input "精油洗+去角質(111)"
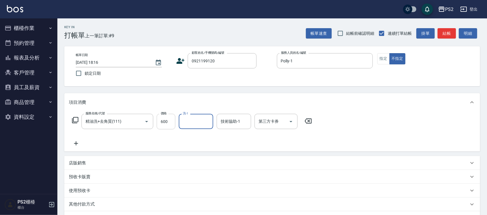
click at [158, 124] on input "600" at bounding box center [166, 122] width 19 height 16
type input "700"
type input "冠霖-20"
type input "20"
type input "冠霖-20"
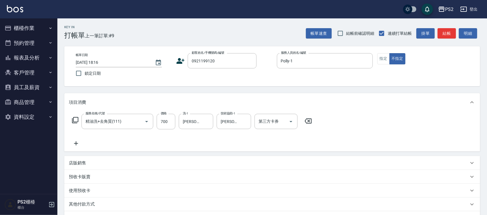
click at [178, 59] on icon at bounding box center [180, 61] width 9 height 9
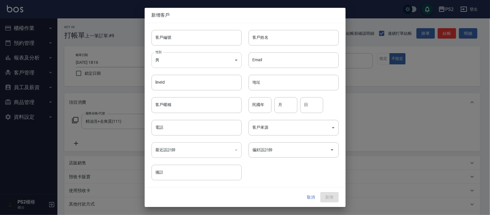
type input "0921199120"
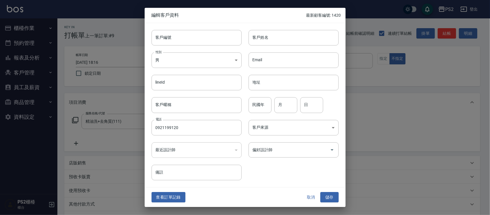
click at [309, 28] on div "客戶姓名 客戶姓名" at bounding box center [290, 34] width 97 height 22
click at [298, 35] on input "客戶姓名" at bounding box center [294, 38] width 90 height 16
type input "[PERSON_NAME]"
click at [261, 98] on div "民國年 民國年" at bounding box center [260, 105] width 23 height 16
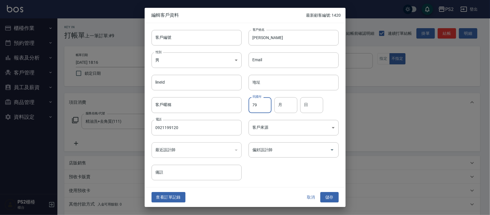
type input "79"
type input "1"
type input "8"
click at [338, 198] on button "儲存" at bounding box center [330, 197] width 18 height 11
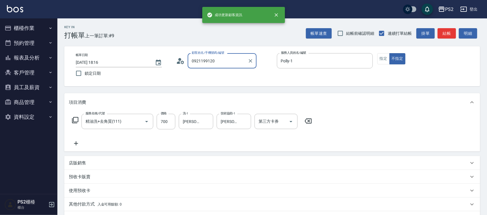
click at [221, 59] on input "0921199120" at bounding box center [217, 61] width 55 height 10
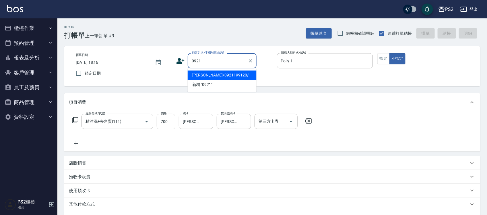
type input "廖軒玫/0921199120/"
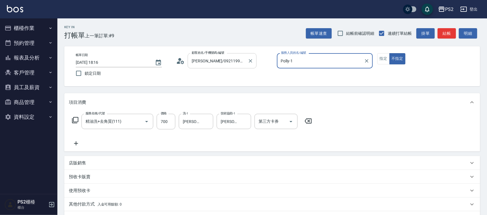
type input "2025/10/11 18:17"
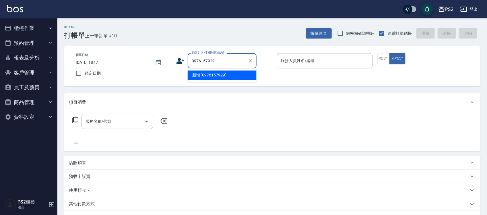
type input "0976157929"
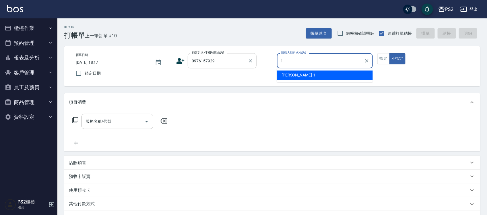
type input "Polly-1"
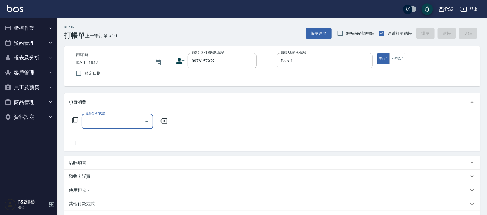
click at [178, 61] on icon at bounding box center [181, 61] width 8 height 6
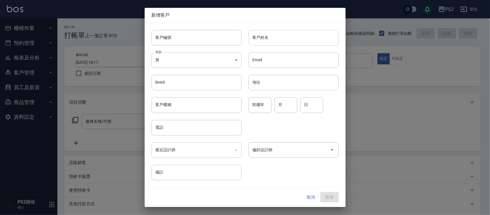
type input "0976157929"
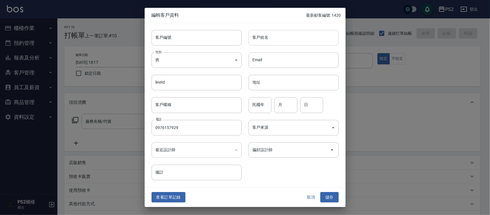
click at [320, 37] on input "客戶姓名" at bounding box center [294, 38] width 90 height 16
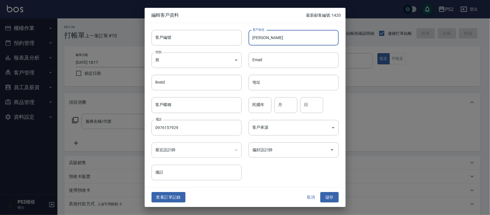
type input "[PERSON_NAME]"
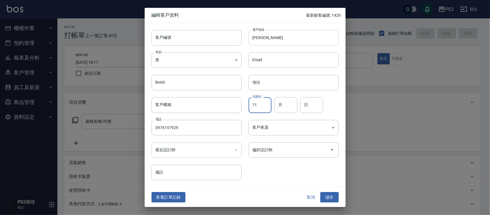
type input "71"
type input "5"
type input "4"
click at [329, 192] on button "儲存" at bounding box center [330, 197] width 18 height 11
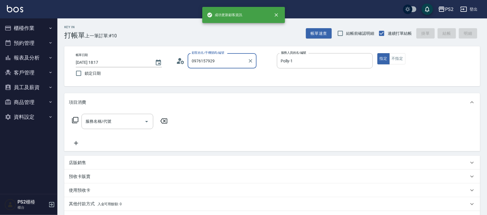
click at [225, 60] on input "0976157929" at bounding box center [217, 61] width 55 height 10
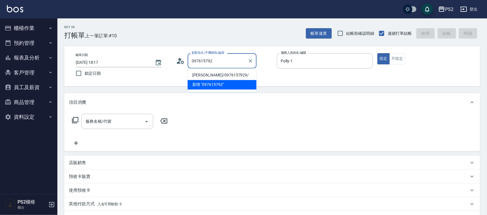
click at [225, 74] on li "黃珮君/0976157929/" at bounding box center [222, 75] width 69 height 9
type input "黃珮君/0976157929/"
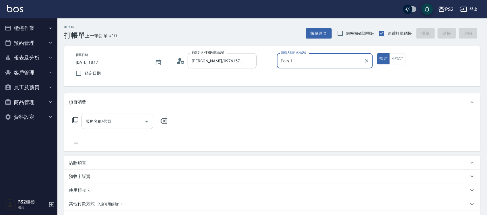
click at [127, 117] on input "服務名稱/代號" at bounding box center [113, 121] width 58 height 10
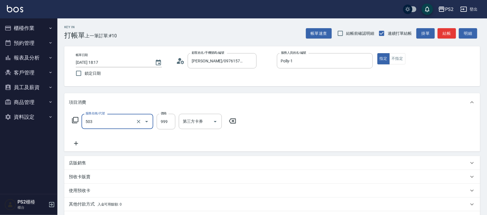
type input "廣告染髮(503)"
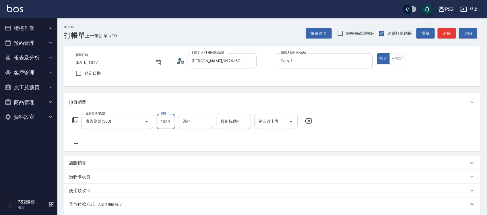
type input "1599"
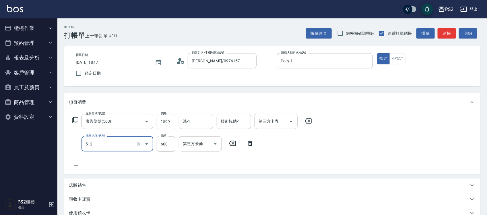
type input "洗+水解護髮600(512)"
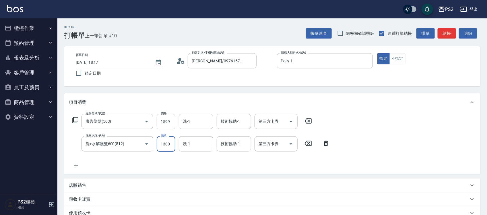
type input "1300"
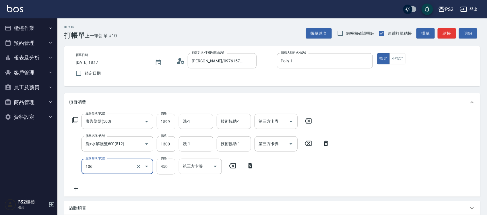
type input "A級單剪(106)"
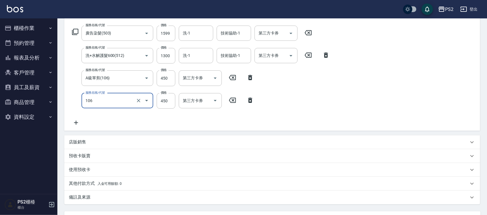
scroll to position [142, 0]
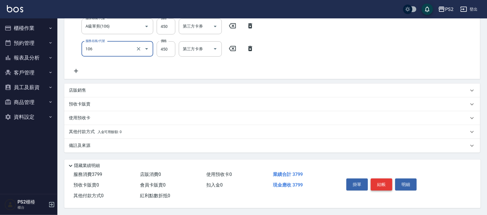
type input "A級單剪(106)"
click at [378, 183] on button "結帳" at bounding box center [382, 184] width 22 height 12
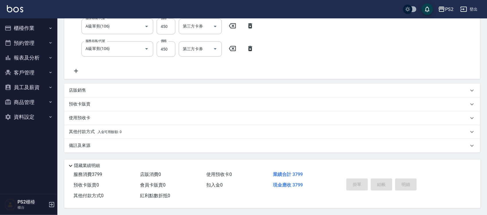
type input "2025/10/11 18:18"
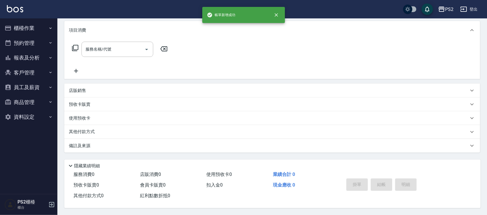
scroll to position [0, 0]
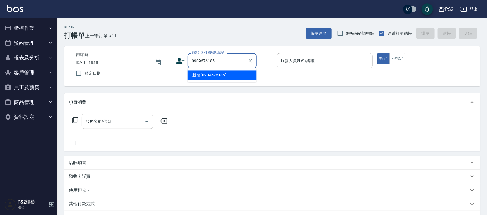
type input "0909676185"
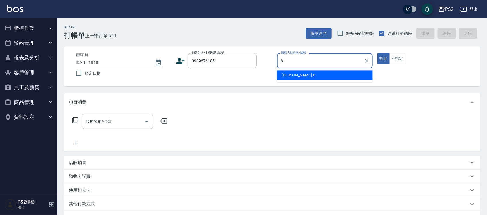
type input "Lori-8"
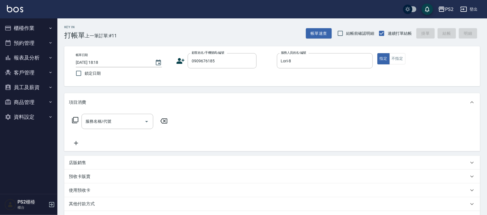
click at [179, 63] on icon at bounding box center [181, 61] width 8 height 6
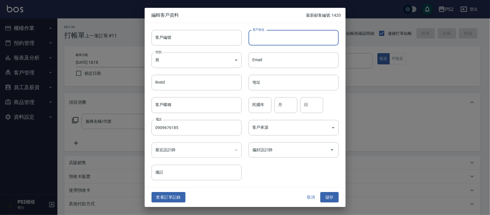
click at [292, 40] on input "客戶姓名" at bounding box center [294, 38] width 90 height 16
type input "林玉媗"
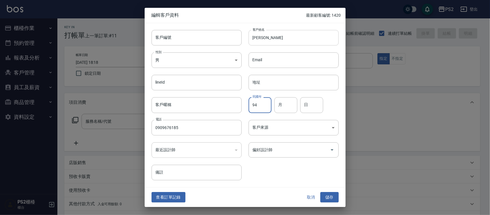
type input "94"
type input "11"
type input "22"
click at [335, 196] on button "儲存" at bounding box center [330, 197] width 18 height 11
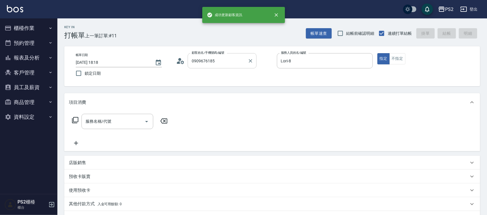
click at [228, 57] on input "0909676185" at bounding box center [217, 61] width 55 height 10
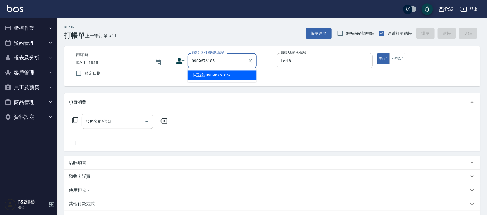
type input "林玉媗/0909676185/"
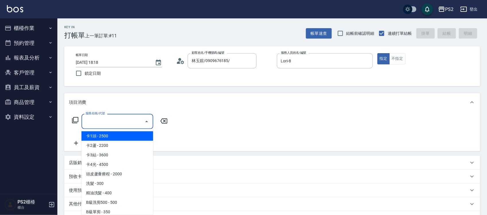
click at [118, 118] on input "服務名稱/代號" at bounding box center [113, 121] width 58 height 10
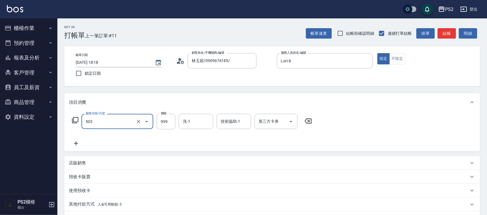
type input "廣告染髮(503)"
type input "1299"
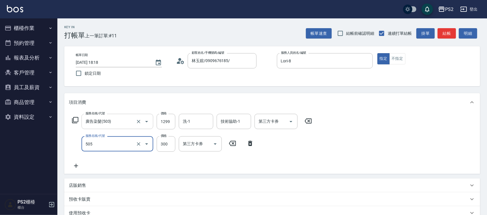
type input "頭皮隔離(505)"
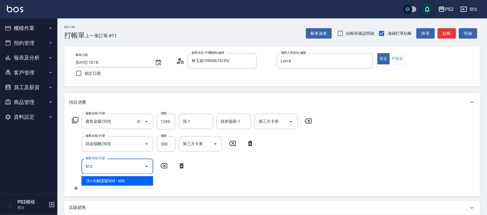
type input "洗+水解護髮600(512)"
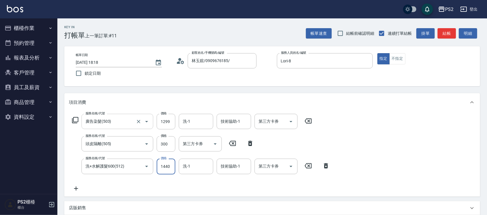
type input "1440"
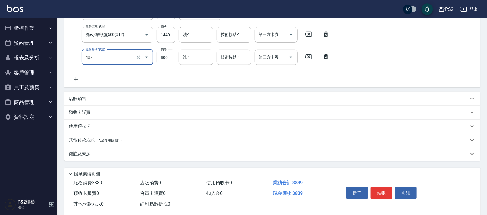
scroll to position [142, 0]
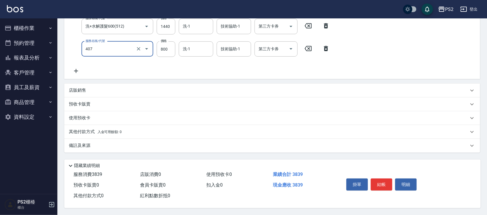
type input "退色肩帶下800(407)"
click at [129, 125] on div "其他付款方式 入金可用餘額: 0" at bounding box center [272, 132] width 416 height 14
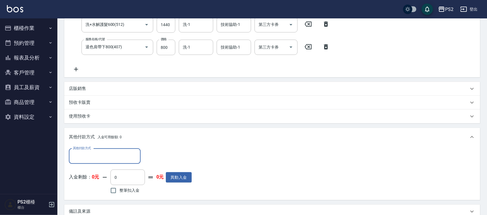
scroll to position [0, 0]
click at [68, 151] on div "其他付款方式 其他付款方式 入金剩餘： 0元 0 ​ 整筆扣入金 0元 異動入金" at bounding box center [272, 173] width 416 height 54
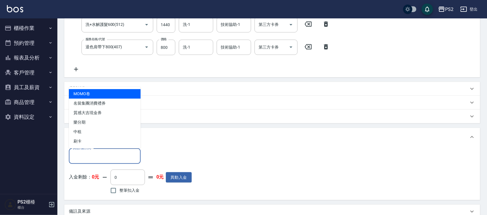
click at [81, 156] on input "其他付款方式" at bounding box center [105, 156] width 67 height 10
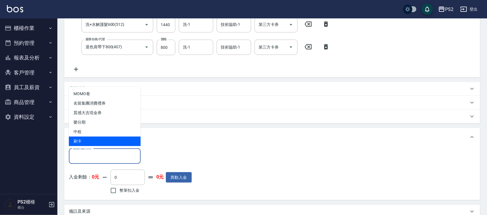
click at [88, 143] on span "刷卡" at bounding box center [105, 140] width 72 height 9
type input "刷卡"
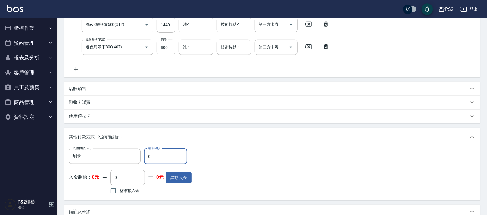
click at [163, 156] on input "0" at bounding box center [165, 157] width 43 height 16
type input "3839"
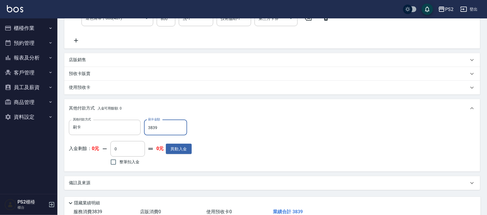
scroll to position [210, 0]
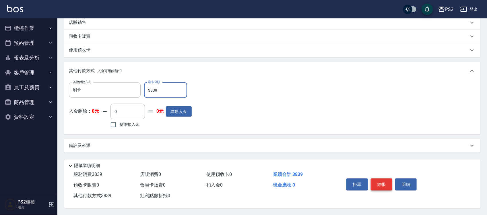
click at [381, 180] on button "結帳" at bounding box center [382, 184] width 22 height 12
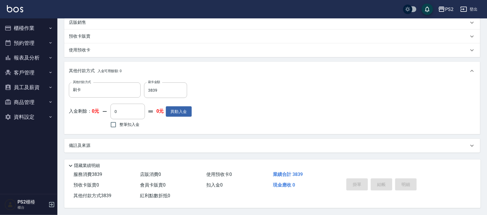
type input "2025/10/11 18:19"
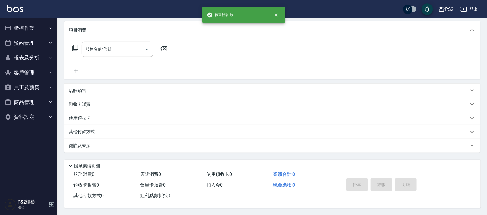
scroll to position [0, 0]
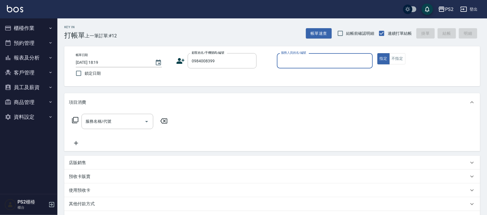
type input "郭又禎/0984008399/"
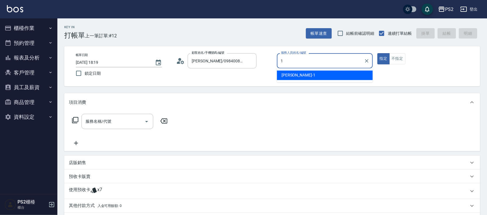
type input "Polly-1"
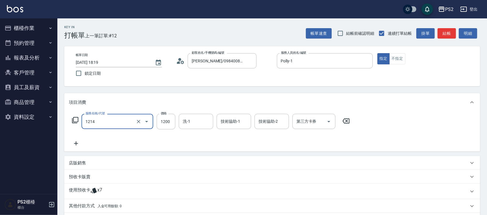
type input "結構卡使用(2024)(1214)"
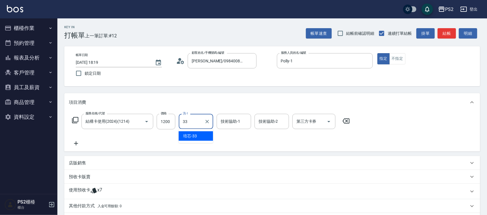
type input "培芯-33"
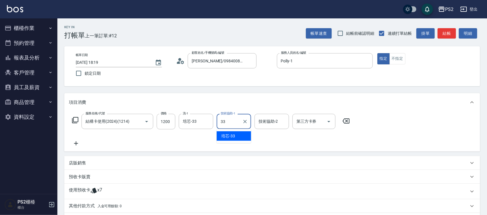
type input "培芯-33"
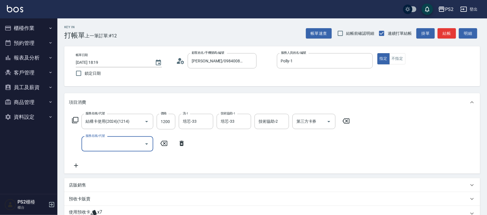
click at [184, 141] on div "服務名稱/代號 服務名稱/代號" at bounding box center [129, 143] width 120 height 15
click at [181, 142] on icon at bounding box center [182, 143] width 4 height 5
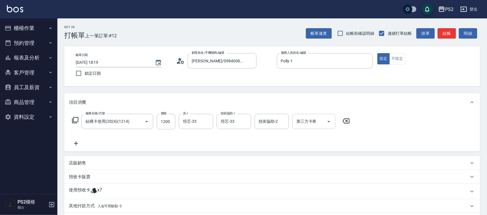
click at [327, 126] on div at bounding box center [329, 121] width 9 height 15
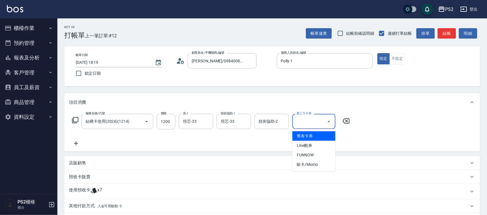
click at [317, 124] on input "第三方卡券" at bounding box center [309, 121] width 29 height 10
click at [312, 135] on span "舊有卡券" at bounding box center [314, 135] width 43 height 9
type input "舊有卡券"
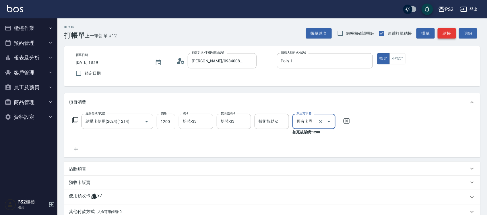
click at [447, 35] on button "結帳" at bounding box center [447, 33] width 18 height 11
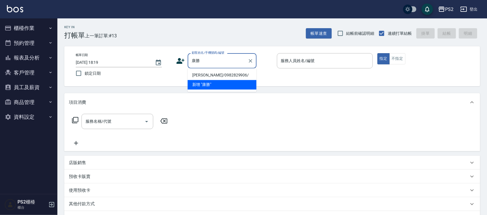
click at [201, 71] on li "康勝傑/0982829906/" at bounding box center [222, 75] width 69 height 9
type input "康勝傑/0982829906/"
type input "Lori-8"
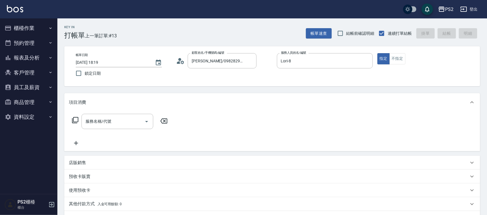
click at [87, 161] on div "店販銷售" at bounding box center [269, 163] width 400 height 6
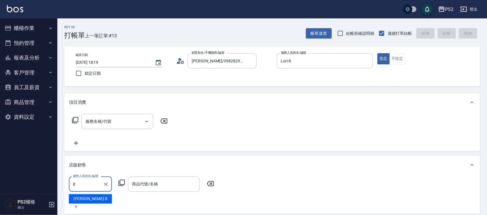
type input "Lori-8"
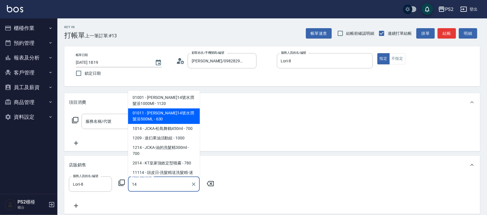
click at [177, 110] on span "01011 - 華旭14號水潤髮浴500ML - 630" at bounding box center [164, 116] width 72 height 16
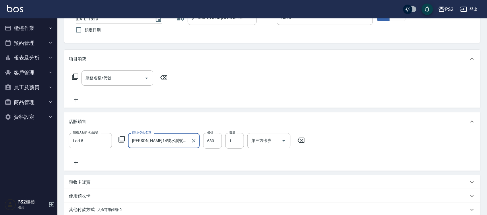
scroll to position [123, 0]
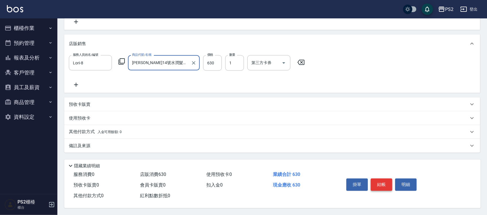
type input "[PERSON_NAME]14號水潤髮浴500ML"
click at [381, 180] on button "結帳" at bounding box center [382, 184] width 22 height 12
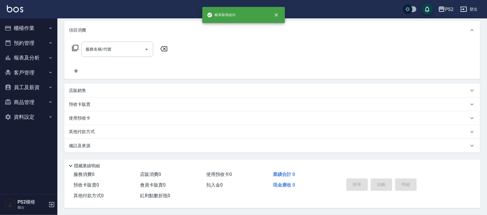
scroll to position [0, 0]
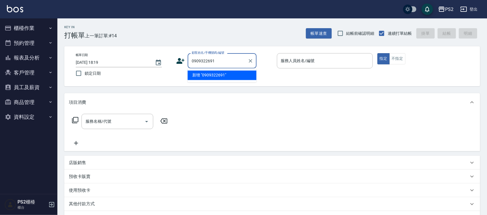
type input "0909322691"
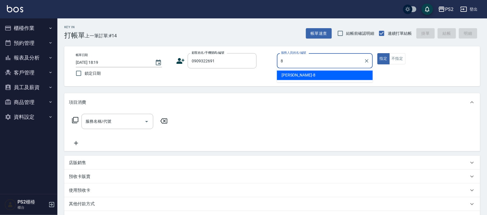
type input "Lori-8"
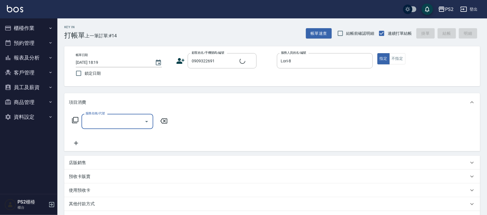
type input "柯又睿/0909322691/"
type input "8"
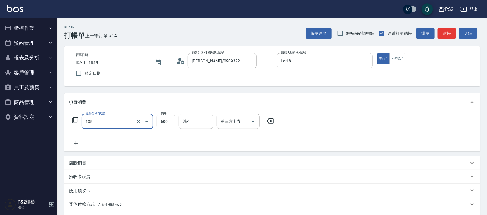
type input "A級洗剪600(105)"
type input "850"
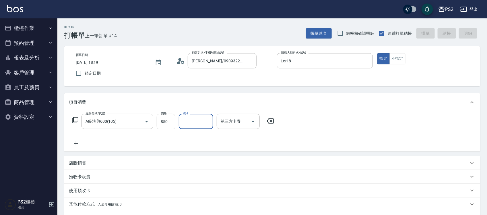
type input "2025/10/11 18:20"
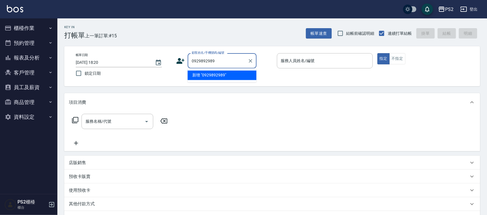
type input "0929892989"
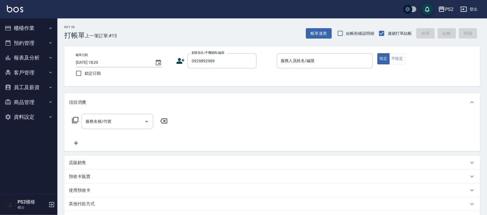
click at [183, 61] on icon at bounding box center [180, 61] width 9 height 9
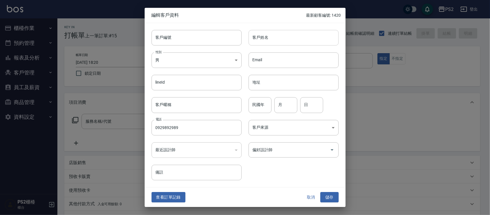
click at [267, 30] on input "客戶姓名" at bounding box center [294, 38] width 90 height 16
type input "[PERSON_NAME]"
click at [259, 99] on div "民國年 民國年" at bounding box center [260, 105] width 23 height 16
type input "68"
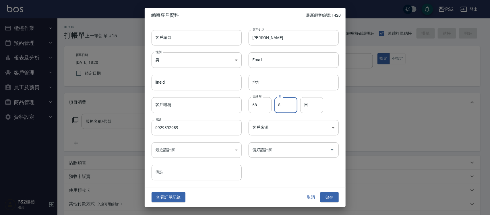
type input "8"
type input "4"
click at [329, 197] on button "儲存" at bounding box center [330, 197] width 18 height 11
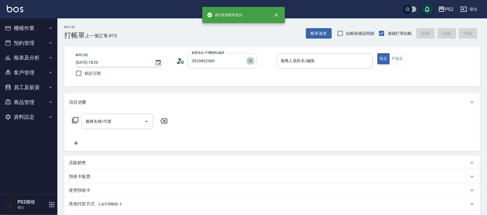
click at [248, 63] on icon "Clear" at bounding box center [251, 61] width 6 height 6
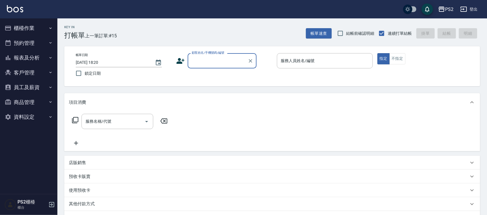
click at [225, 62] on input "顧客姓名/手機號碼/編號" at bounding box center [217, 61] width 55 height 10
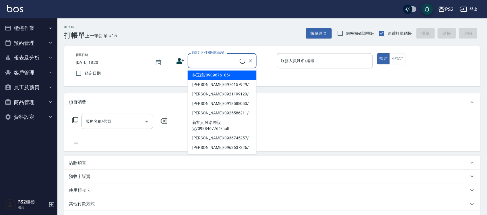
click at [224, 61] on input "顧客姓名/手機號碼/編號" at bounding box center [214, 61] width 49 height 10
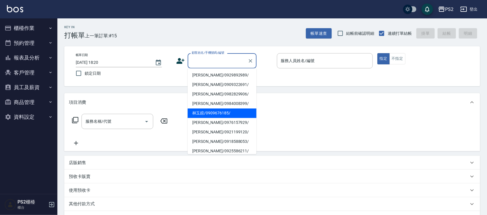
click at [223, 75] on li "朱香君/0929892989/" at bounding box center [222, 75] width 69 height 9
type input "朱香君/0929892989/"
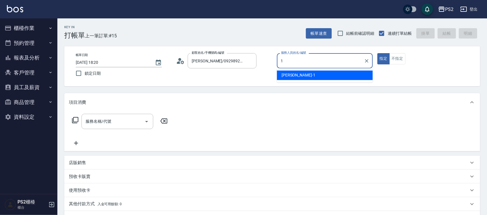
type input "Polly-1"
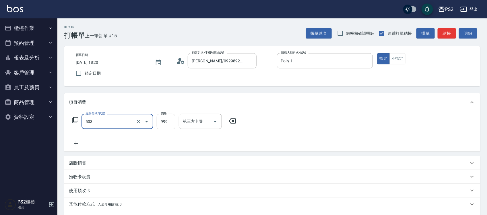
type input "廣告染髮(503)"
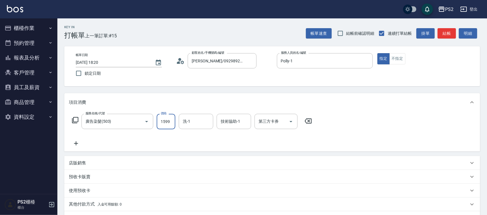
type input "1599"
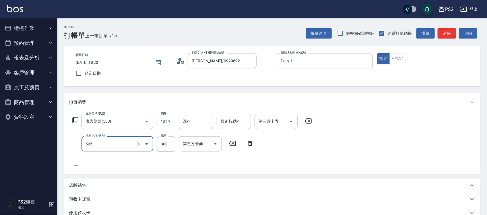
type input "頭皮隔離(505)"
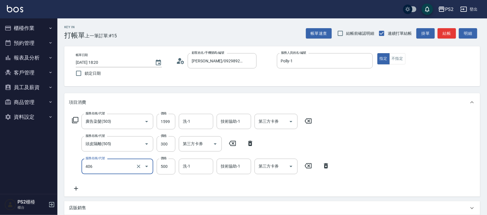
type input "退色肩帶上500(406)"
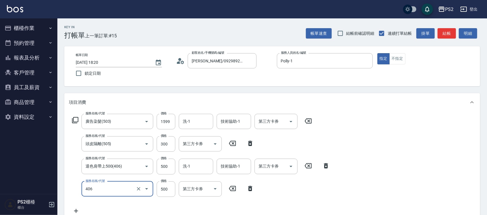
type input "退色肩帶上500(406)"
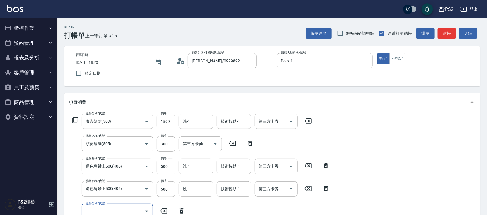
scroll to position [1, 0]
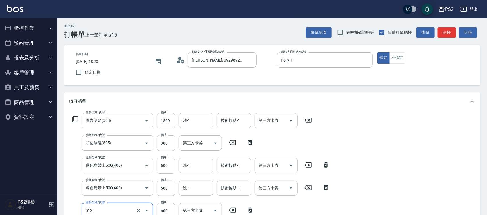
type input "洗+水解護髮600(512)"
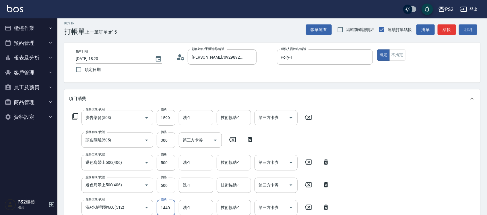
type input "1440"
click at [244, 117] on input "技術協助-1" at bounding box center [233, 118] width 29 height 10
type input "Allan-25"
click at [227, 162] on input "技術協助-1" at bounding box center [233, 162] width 29 height 10
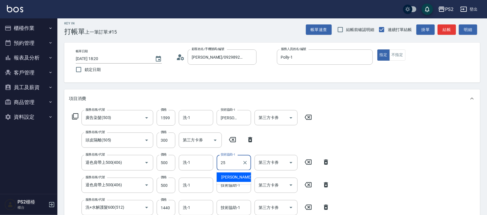
type input "Allan-25"
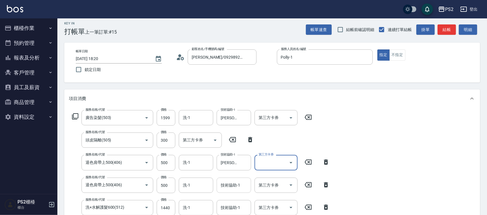
click at [230, 184] on input "技術協助-1" at bounding box center [233, 185] width 29 height 10
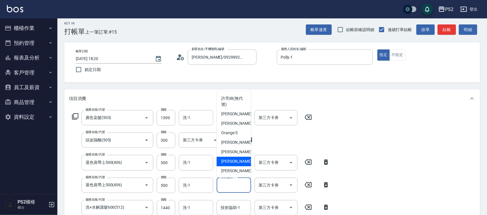
click at [358, 146] on div "服務名稱/代號 廣告染髮(503) 服務名稱/代號 價格 1599 價格 洗-1 洗-1 技術協助-1 Allan-25 技術協助-1 第三方卡券 第三方卡券…" at bounding box center [272, 173] width 416 height 130
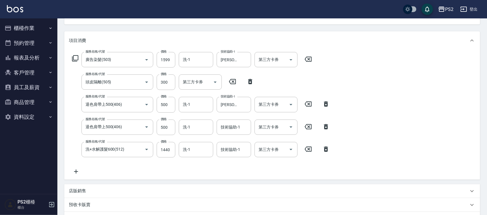
scroll to position [56, 0]
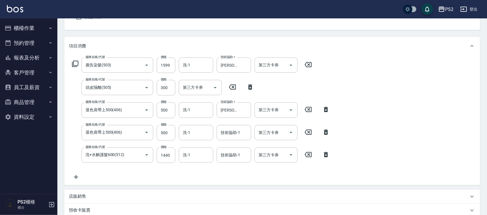
click at [235, 86] on icon at bounding box center [232, 87] width 14 height 7
click at [179, 85] on icon at bounding box center [182, 87] width 14 height 7
type input "退色肩帶上500(406)"
type input "洗+水解護髮600(512)"
type input "1440"
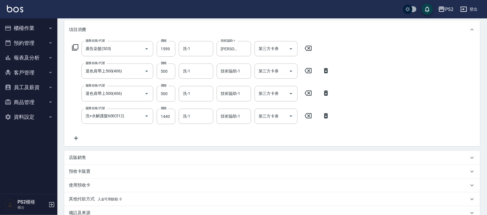
scroll to position [70, 0]
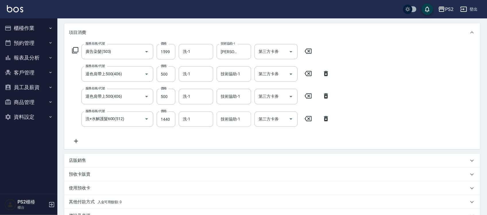
click at [231, 117] on input "技術協助-1" at bounding box center [233, 119] width 29 height 10
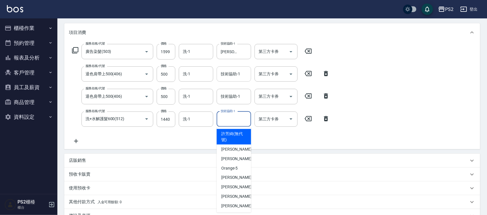
click at [234, 70] on input "技術協助-1" at bounding box center [233, 74] width 29 height 10
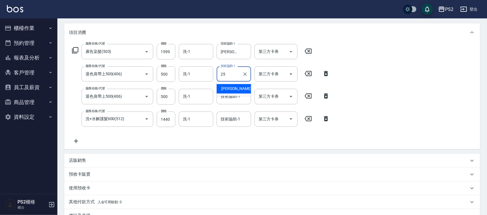
type input "Allan-25"
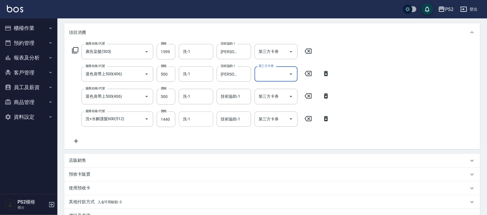
click at [196, 117] on input "洗-1" at bounding box center [196, 119] width 29 height 10
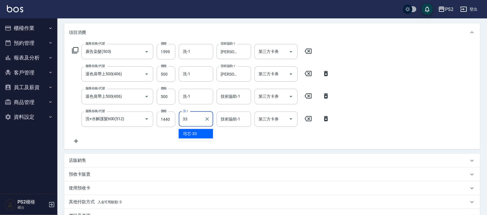
type input "培芯-33"
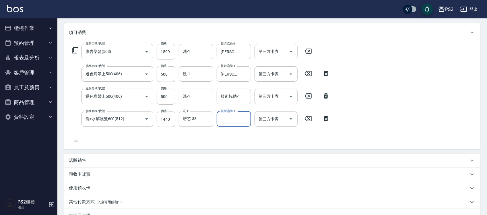
click at [193, 97] on input "洗-1" at bounding box center [196, 96] width 29 height 10
type input "培芯-33"
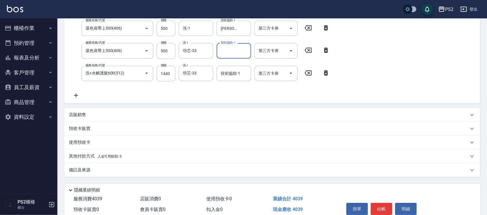
scroll to position [142, 0]
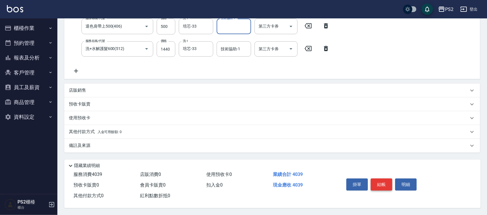
click at [382, 184] on button "結帳" at bounding box center [382, 184] width 22 height 12
click at [382, 184] on div "掛單 結帳 明細" at bounding box center [381, 185] width 75 height 18
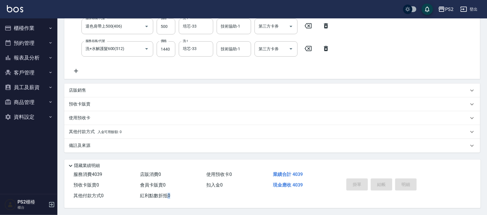
type input "2025/10/11 18:37"
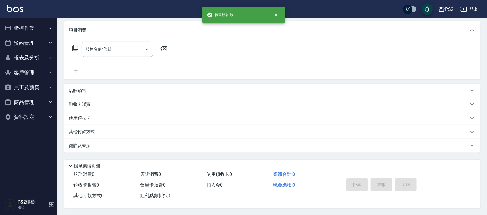
scroll to position [0, 0]
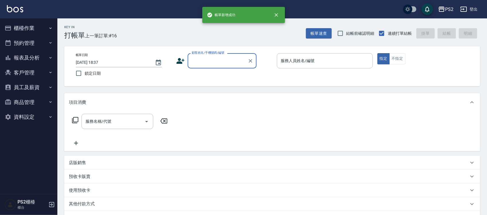
click at [16, 55] on button "報表及分析" at bounding box center [28, 57] width 53 height 15
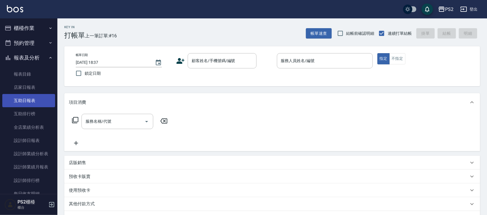
click at [21, 99] on link "互助日報表" at bounding box center [28, 100] width 53 height 13
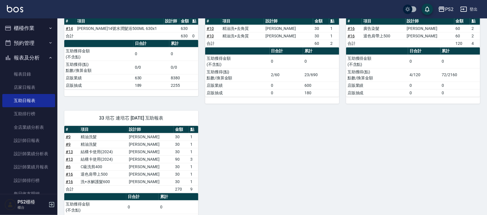
scroll to position [17, 0]
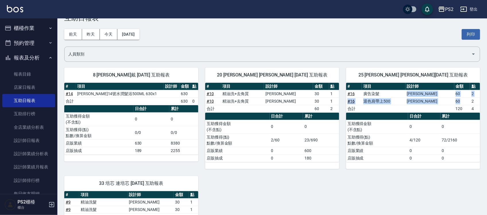
drag, startPoint x: 398, startPoint y: 94, endPoint x: 465, endPoint y: 104, distance: 67.7
click at [465, 104] on tbody "# 16 廣告染髮 蔡宜蓉 60 2 # 16 退色肩帶上500 蔡宜蓉 60 2 合計 120 4" at bounding box center [413, 101] width 134 height 22
click at [350, 95] on link "# 16" at bounding box center [351, 93] width 7 height 5
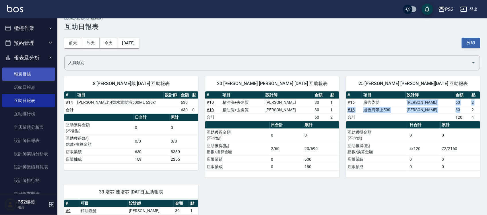
scroll to position [0, 0]
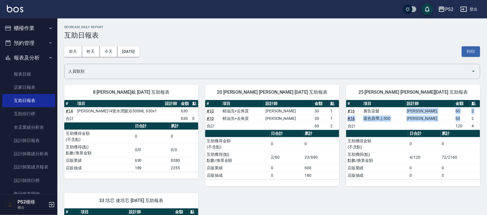
click at [29, 27] on button "櫃檯作業" at bounding box center [28, 28] width 53 height 15
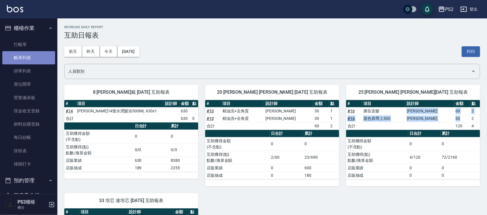
click at [32, 53] on link "帳單列表" at bounding box center [28, 57] width 53 height 13
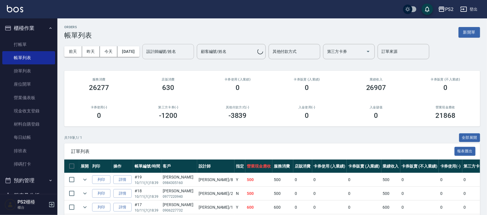
click at [165, 48] on input "設計師編號/姓名" at bounding box center [168, 52] width 47 height 10
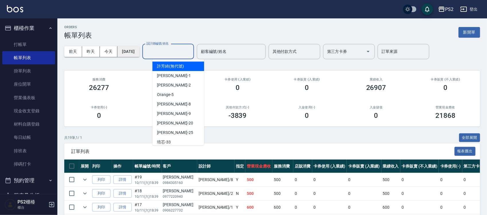
click at [137, 55] on button "[DATE]" at bounding box center [128, 51] width 22 height 11
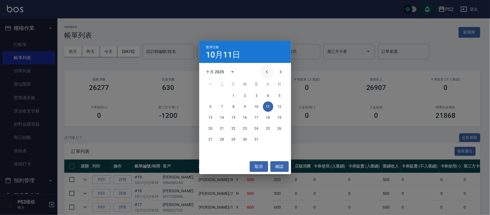
click at [271, 74] on button "Previous month" at bounding box center [267, 72] width 14 height 14
click at [207, 139] on button "25" at bounding box center [211, 139] width 10 height 10
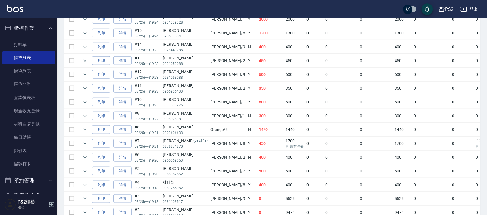
scroll to position [251, 0]
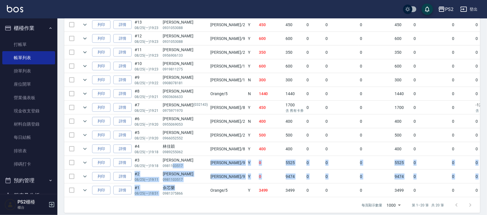
drag, startPoint x: 174, startPoint y: 189, endPoint x: 173, endPoint y: 166, distance: 23.3
click at [173, 166] on tbody "列印 詳情 #20 08/25 (一) 19:26 余崧平 0900256210 Lori /8 Y 1150 1150 0 0 0 1150 0 0 0 0…" at bounding box center [325, 60] width 523 height 276
click at [173, 166] on p "0981103517" at bounding box center [185, 165] width 45 height 5
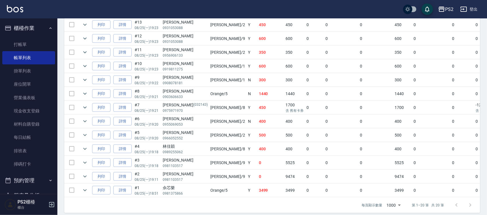
click at [188, 161] on div "李岱瑾" at bounding box center [185, 160] width 45 height 6
drag, startPoint x: 185, startPoint y: 161, endPoint x: 166, endPoint y: 165, distance: 19.6
click at [166, 165] on td "李岱瑾 0981103517" at bounding box center [186, 163] width 48 height 14
click at [166, 165] on p "0981103517" at bounding box center [185, 165] width 45 height 5
click at [182, 165] on p "0981103517" at bounding box center [185, 165] width 45 height 5
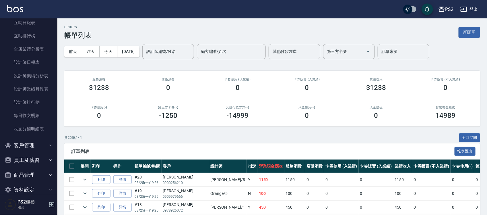
scroll to position [0, 0]
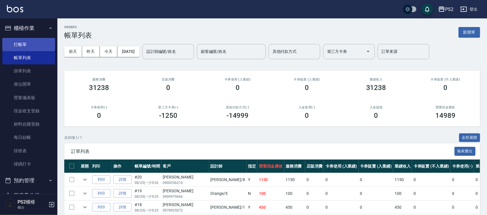
click at [28, 47] on link "打帳單" at bounding box center [28, 44] width 53 height 13
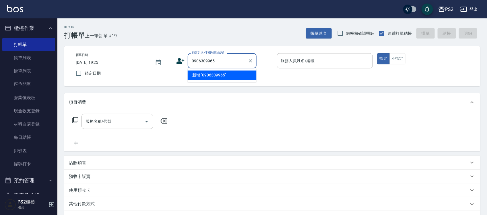
type input "0906309965"
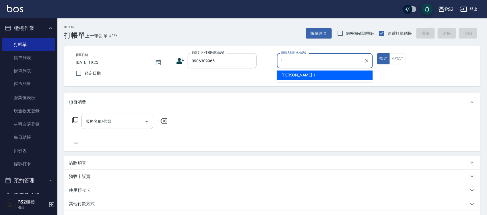
type input "Polly-1"
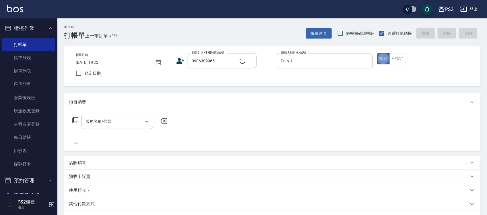
type button "true"
type input "洪聖耕/0906309965/"
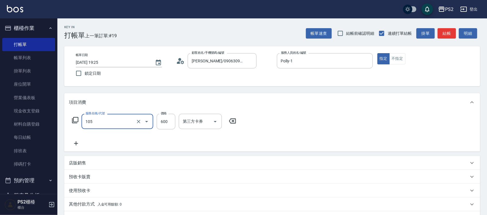
type input "A級洗剪600(105)"
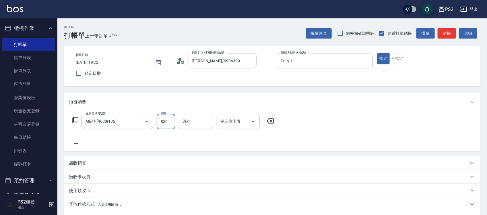
type input "850"
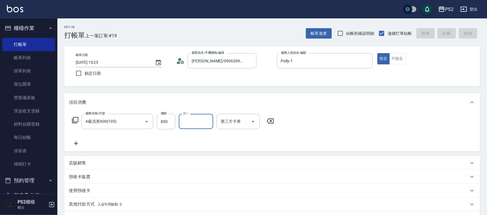
type input "2025/10/11 19:31"
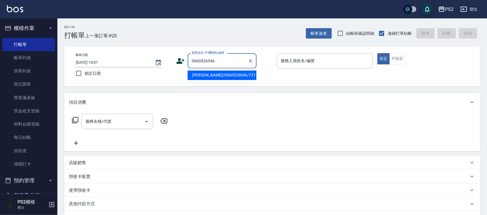
type input "黃思敏/0960526546/7211"
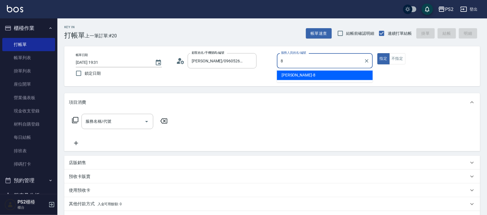
type input "Lori-8"
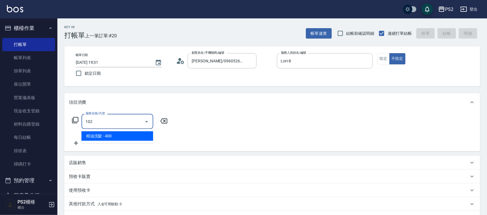
type input "精油洗髮(102)"
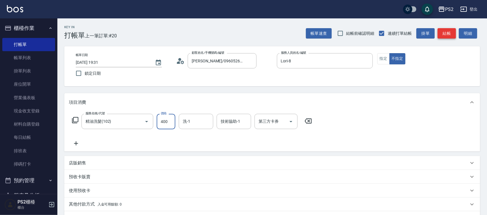
click at [446, 32] on button "結帳" at bounding box center [447, 33] width 18 height 11
type input "2025/10/11 19:32"
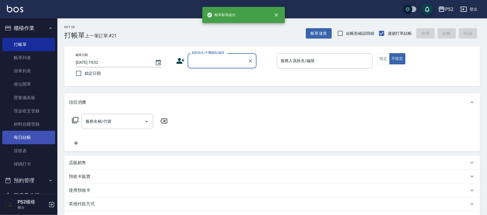
click at [28, 136] on link "每日結帳" at bounding box center [28, 137] width 53 height 13
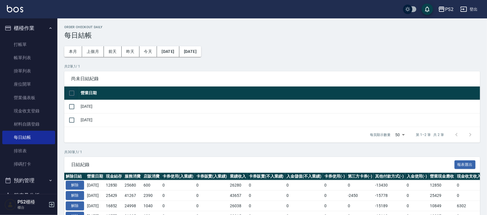
click at [70, 97] on input "checkbox" at bounding box center [72, 93] width 12 height 12
checkbox input "true"
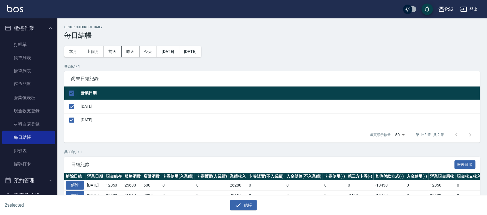
click at [70, 97] on input "checkbox" at bounding box center [72, 93] width 12 height 12
checkbox input "false"
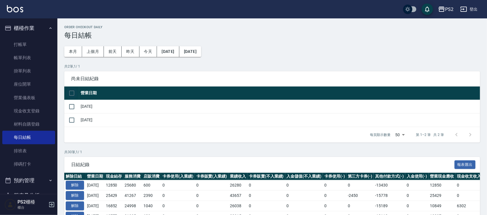
click at [72, 90] on input "checkbox" at bounding box center [72, 93] width 12 height 12
checkbox input "true"
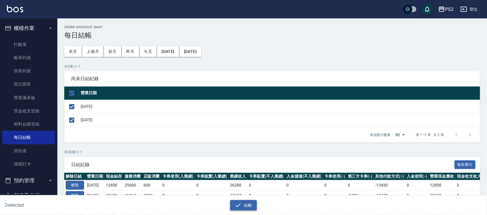
click at [241, 206] on icon "button" at bounding box center [238, 205] width 7 height 7
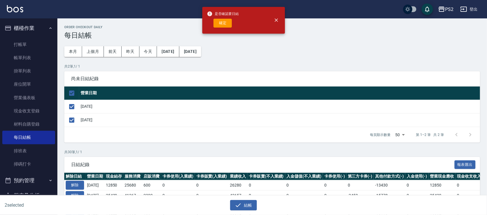
click at [221, 28] on div "是否確認要日結 確定" at bounding box center [223, 20] width 32 height 23
click at [221, 25] on button "確定" at bounding box center [223, 23] width 18 height 9
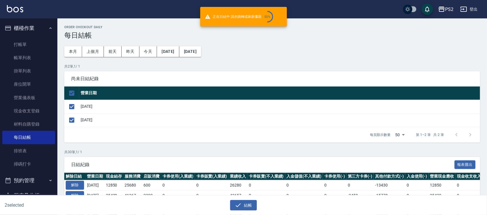
checkbox input "false"
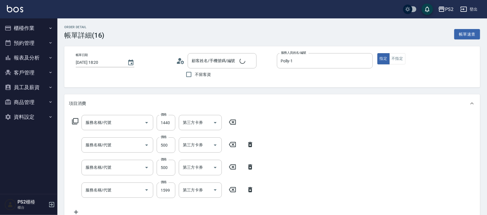
type input "[PERSON_NAME]/0929892989/"
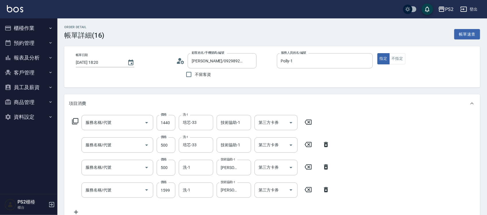
type input "洗+水解護髮600(512)"
type input "退色肩帶上500(406)"
type input "廣告染髮(503)"
click at [194, 165] on input "洗-1" at bounding box center [196, 167] width 29 height 10
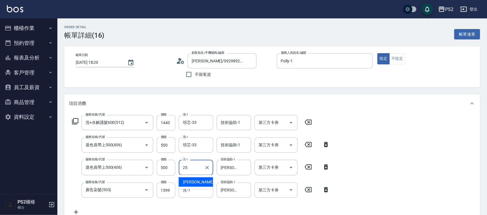
type input "[PERSON_NAME]-25"
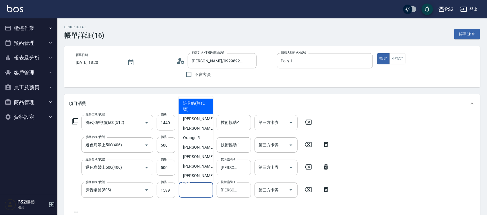
click at [194, 185] on input "洗-1" at bounding box center [196, 190] width 29 height 10
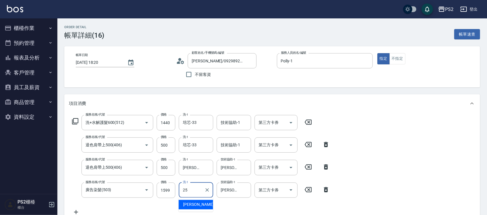
type input "Allan-25"
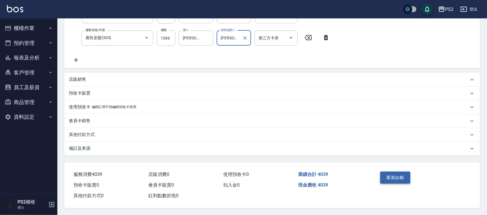
scroll to position [154, 0]
click at [404, 173] on button "重新結帳" at bounding box center [396, 177] width 30 height 12
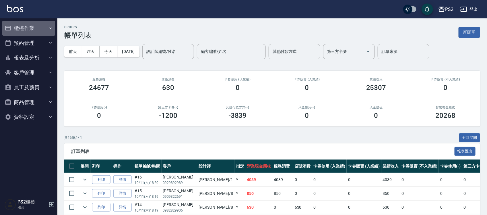
click at [35, 28] on button "櫃檯作業" at bounding box center [28, 28] width 53 height 15
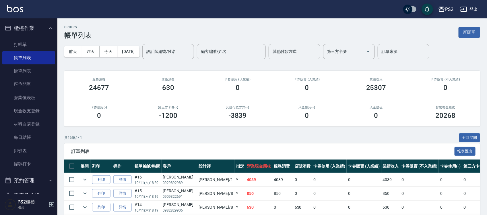
click at [165, 49] on input "設計師編號/姓名" at bounding box center [168, 52] width 47 height 10
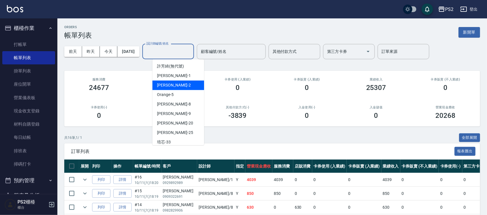
drag, startPoint x: 166, startPoint y: 83, endPoint x: 167, endPoint y: 79, distance: 4.4
click at [167, 83] on span "Jason -2" at bounding box center [174, 85] width 34 height 6
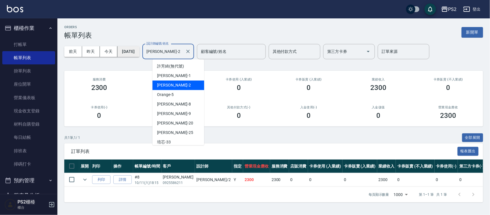
drag, startPoint x: 173, startPoint y: 53, endPoint x: 162, endPoint y: 58, distance: 12.6
click at [145, 53] on div "前天 昨天 今天 2025/10/11 設計師編號/姓名 Jason-2 設計師編號/姓名 顧客編號/姓名 顧客編號/姓名 其他付款方式 其他付款方式 第三方…" at bounding box center [273, 51] width 419 height 24
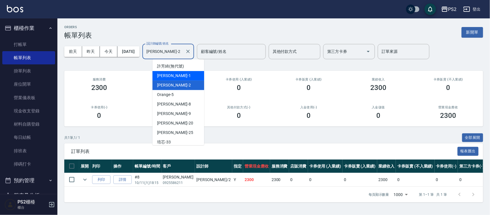
click at [169, 76] on div "Polly -1" at bounding box center [179, 75] width 52 height 9
type input "Polly-1"
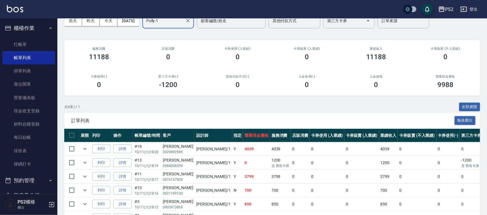
scroll to position [69, 0]
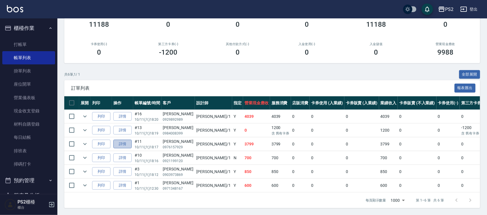
click at [122, 141] on link "詳情" at bounding box center [122, 144] width 18 height 9
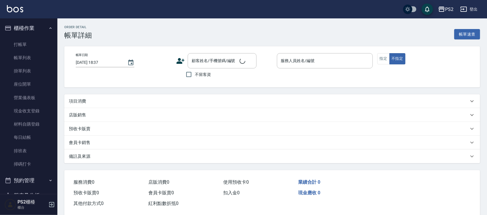
type input "2025/10/11 18:17"
type input "Polly-1"
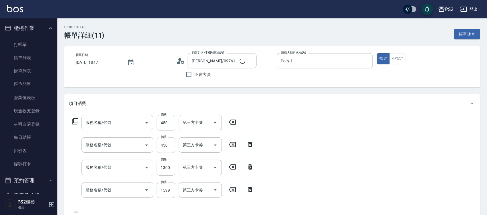
type input "黃珮君/0976157929/"
type input "A級單剪(106)"
type input "洗+水解護髮600(512)"
type input "廣告染髮(503)"
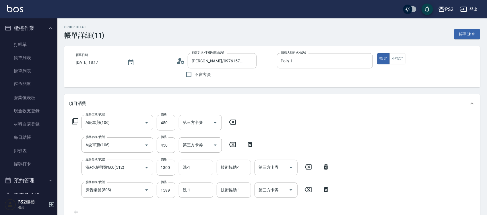
click at [232, 165] on input "技術協助-1" at bounding box center [233, 167] width 29 height 10
type input "冠霖-20"
click at [238, 195] on div "技術協助-1" at bounding box center [234, 189] width 34 height 15
type input "冠霖-20"
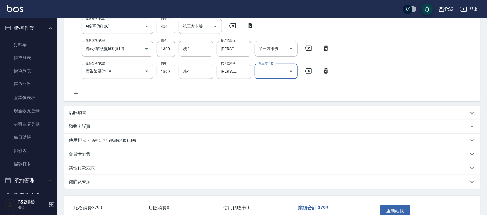
scroll to position [108, 0]
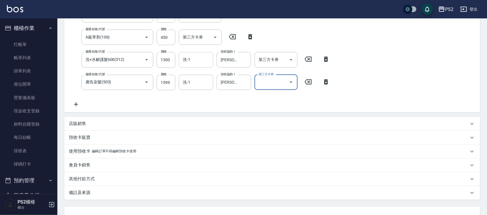
click at [193, 67] on div "洗-1" at bounding box center [196, 59] width 34 height 15
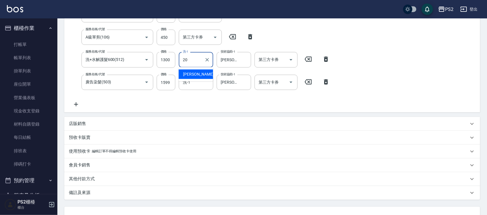
type input "冠霖-20"
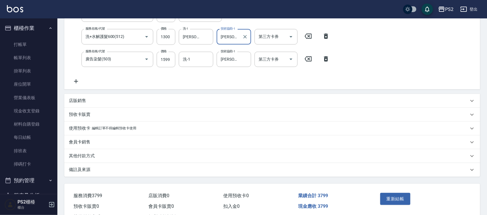
scroll to position [154, 0]
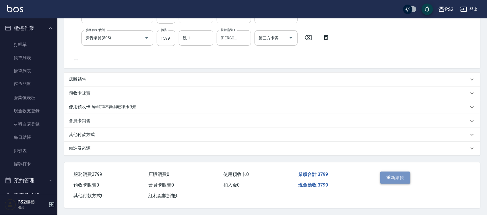
click at [390, 174] on button "重新結帳" at bounding box center [396, 177] width 30 height 12
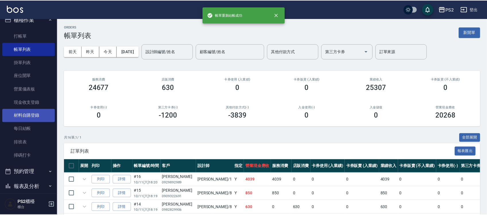
scroll to position [36, 0]
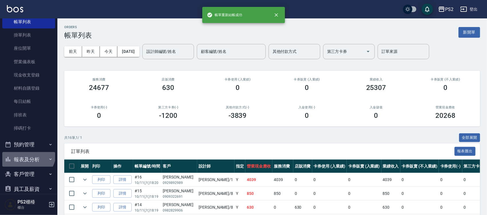
click at [26, 152] on button "報表及分析" at bounding box center [28, 159] width 53 height 15
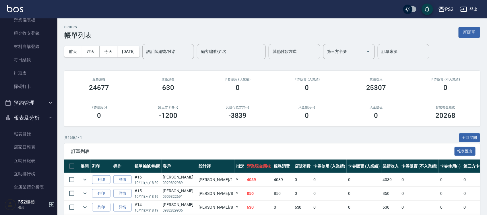
scroll to position [180, 0]
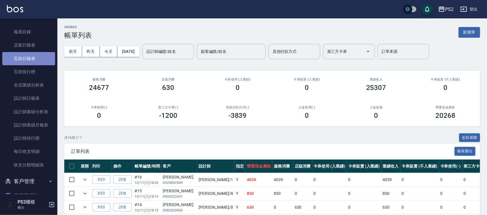
click at [29, 57] on link "互助日報表" at bounding box center [28, 58] width 53 height 13
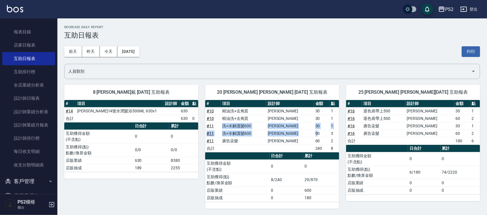
drag, startPoint x: 228, startPoint y: 127, endPoint x: 313, endPoint y: 136, distance: 85.5
click at [313, 136] on tbody "# 10 精油洗+去角質 蔡宜蓉 30 1 # 10 精油洗+去角質 蔡宜蓉 30 1 # 11 洗+水解護髮600 蔡宜蓉 30 1 # 11 洗+水解護髮…" at bounding box center [272, 129] width 134 height 45
click at [314, 136] on td "90" at bounding box center [322, 133] width 16 height 7
click at [315, 135] on td "90" at bounding box center [322, 133] width 16 height 7
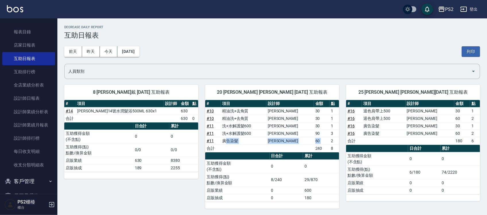
drag, startPoint x: 228, startPoint y: 140, endPoint x: 331, endPoint y: 139, distance: 102.6
click at [329, 139] on tr "# 11 廣告染髮 蔡宜蓉 60 2" at bounding box center [272, 140] width 134 height 7
click at [333, 140] on td "2" at bounding box center [335, 140] width 10 height 7
drag, startPoint x: 251, startPoint y: 141, endPoint x: 287, endPoint y: 141, distance: 36.5
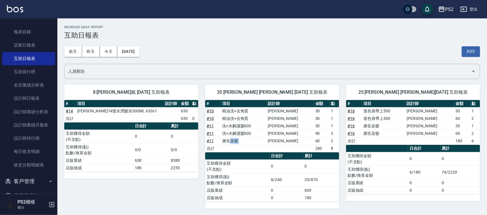
click at [287, 141] on tr "# 11 廣告染髮 蔡宜蓉 60 2" at bounding box center [272, 140] width 134 height 7
click at [289, 141] on td "蔡宜蓉" at bounding box center [291, 140] width 48 height 7
click at [291, 140] on td "蔡宜蓉" at bounding box center [291, 140] width 48 height 7
click at [211, 126] on link "# 11" at bounding box center [210, 126] width 7 height 5
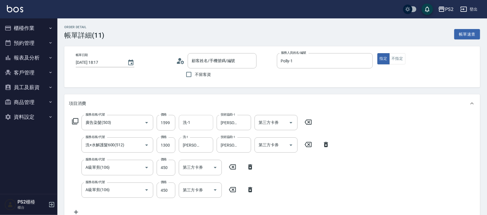
type input "[PERSON_NAME]/0976157929/"
click at [209, 144] on icon "Clear" at bounding box center [208, 145] width 6 height 6
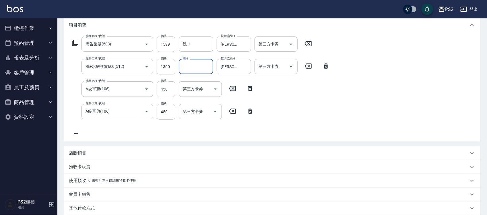
scroll to position [154, 0]
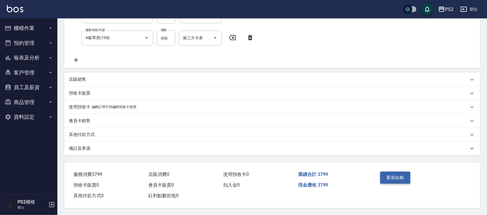
click at [394, 173] on button "重新結帳" at bounding box center [396, 177] width 30 height 12
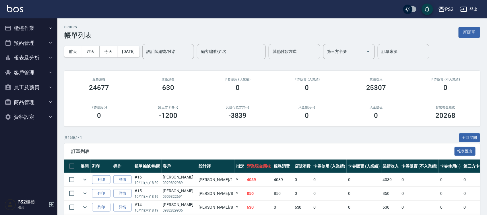
click at [31, 20] on ul "櫃檯作業 打帳單 帳單列表 掛單列表 座位開單 營業儀表板 現金收支登錄 材料自購登錄 每日結帳 排班表 掃碼打卡 預約管理 預約管理 單日預約紀錄 單週預約…" at bounding box center [28, 72] width 53 height 108
click at [26, 33] on button "櫃檯作業" at bounding box center [28, 28] width 53 height 15
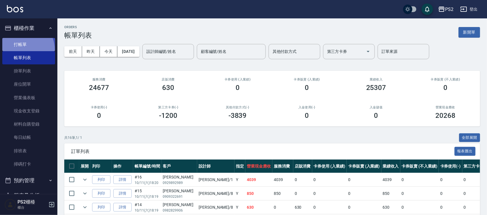
click at [22, 50] on link "打帳單" at bounding box center [28, 44] width 53 height 13
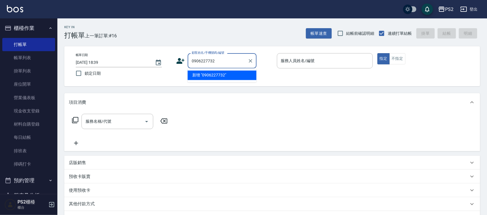
type input "0906227732"
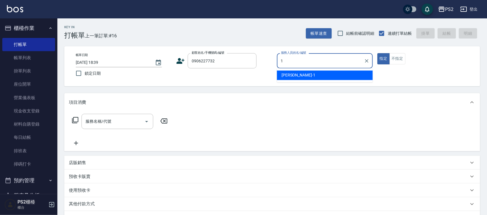
type input "Polly-1"
type button "true"
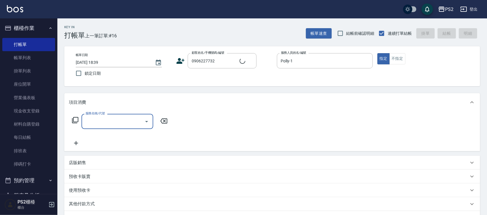
type input "李柏賢/0906227732/"
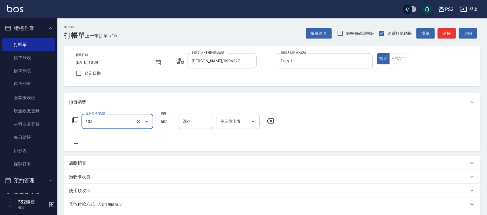
type input "A級洗剪600(105)"
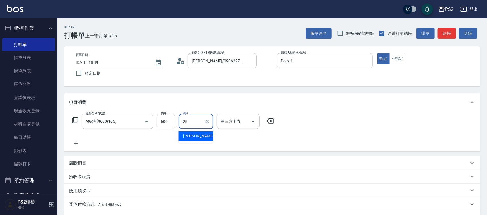
type input "Allan-25"
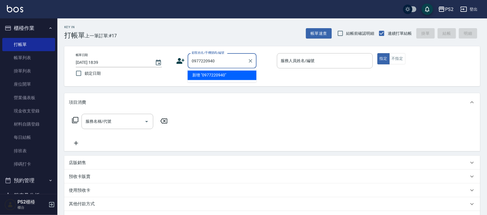
type input "0977220940"
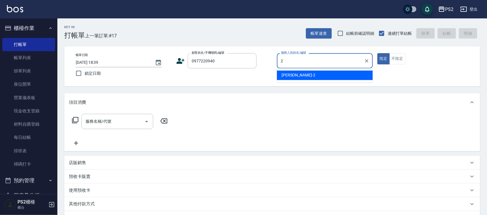
type input "Jason-2"
type input "陳俞文/0977220940/"
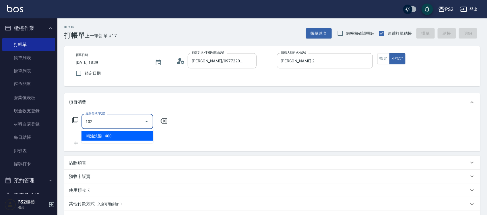
type input "精油洗髮(102)"
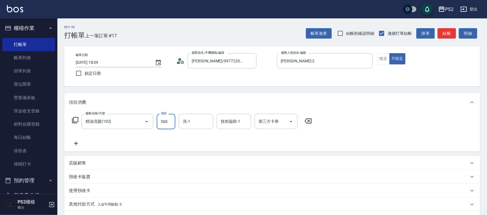
type input "500"
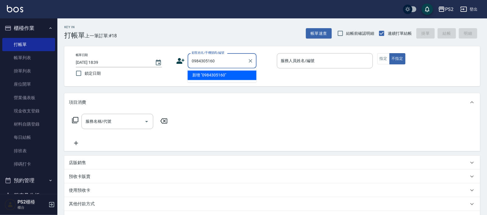
type input "0984305160"
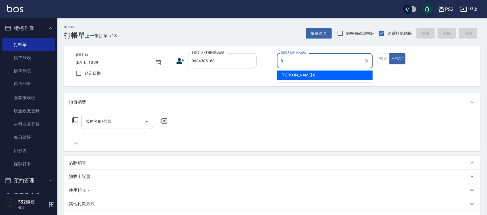
type input "Lori-8"
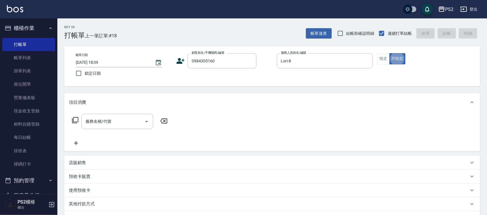
type button "false"
type input "吳悅綺/0984305160/"
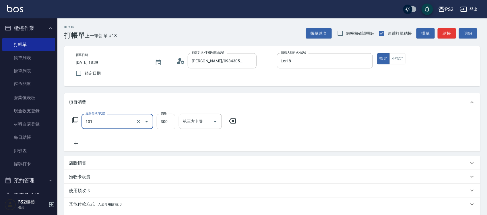
type input "洗髮(101)"
type input "500"
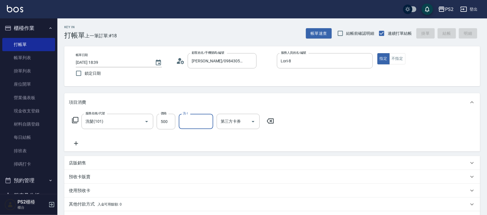
type input "2025/10/11 18:46"
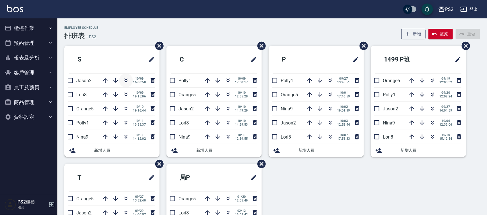
click at [126, 78] on icon "button" at bounding box center [126, 80] width 7 height 7
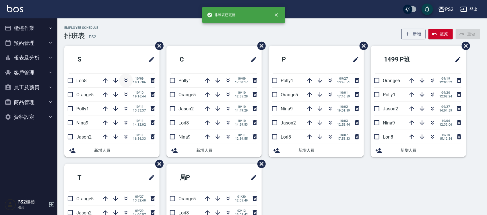
click at [126, 76] on button "button" at bounding box center [126, 81] width 14 height 14
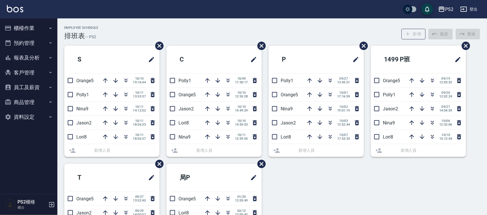
click at [126, 76] on div "[DATE] 19:16:44" at bounding box center [128, 81] width 58 height 14
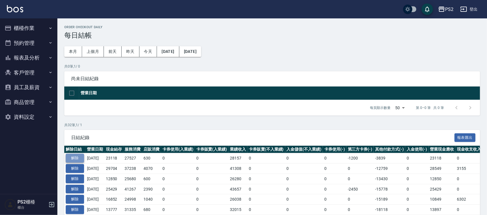
click at [75, 157] on button "解除" at bounding box center [75, 158] width 18 height 9
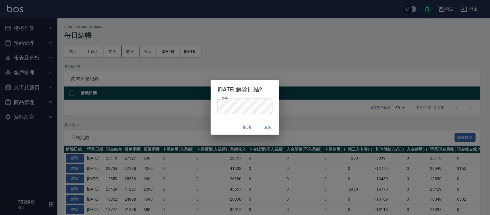
click at [279, 101] on div "密碼 密碼" at bounding box center [245, 109] width 68 height 21
click at [273, 128] on button "確認" at bounding box center [268, 127] width 18 height 11
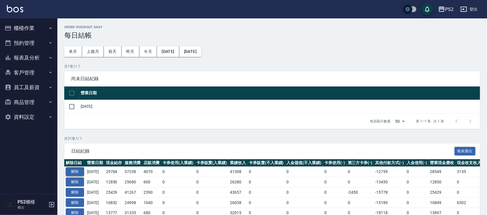
click at [74, 171] on button "解除" at bounding box center [75, 171] width 18 height 9
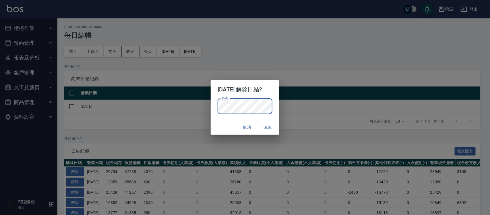
click at [220, 126] on div "取消 確認" at bounding box center [245, 127] width 68 height 15
click at [255, 124] on button "取消" at bounding box center [247, 127] width 18 height 11
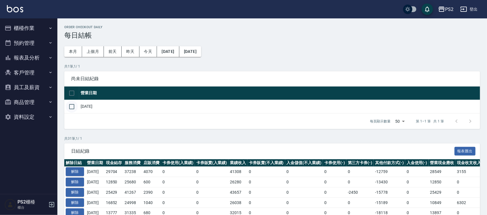
click at [76, 108] on input "checkbox" at bounding box center [72, 107] width 12 height 12
checkbox input "true"
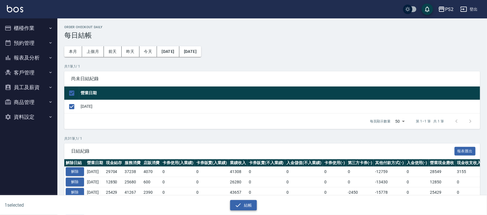
click at [240, 205] on icon "button" at bounding box center [238, 205] width 7 height 7
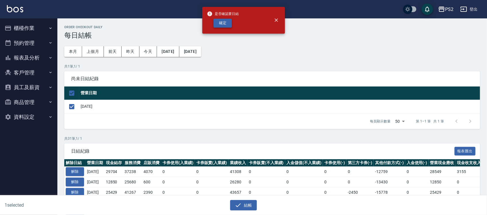
click at [218, 22] on button "確定" at bounding box center [223, 23] width 18 height 9
checkbox input "false"
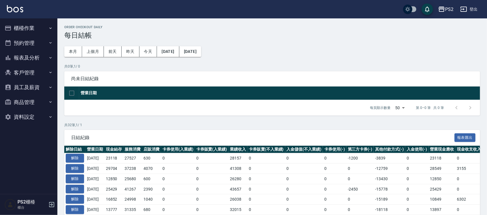
click at [49, 24] on button "櫃檯作業" at bounding box center [28, 28] width 53 height 15
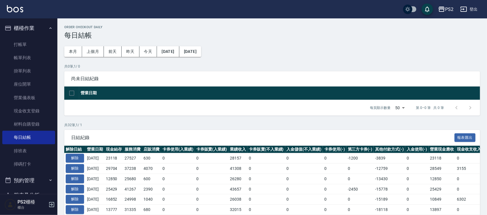
click at [49, 24] on button "櫃檯作業" at bounding box center [28, 28] width 53 height 15
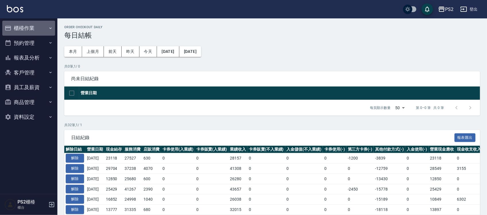
click at [36, 26] on button "櫃檯作業" at bounding box center [28, 28] width 53 height 15
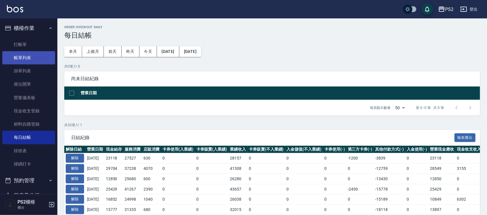
click at [24, 52] on link "帳單列表" at bounding box center [28, 57] width 53 height 13
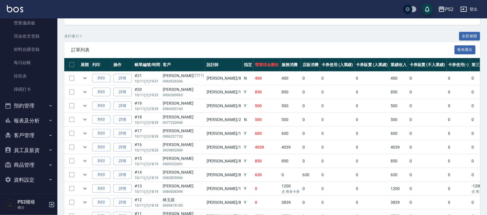
scroll to position [108, 0]
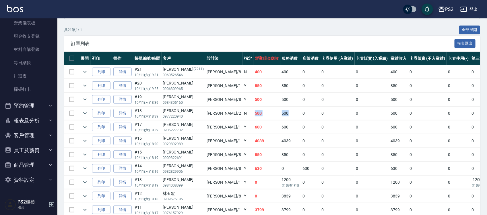
drag, startPoint x: 232, startPoint y: 111, endPoint x: 263, endPoint y: 111, distance: 31.6
click at [263, 111] on tr "列印 詳情 #18 10/11 (六) 18:39 [PERSON_NAME] 0977220940 [PERSON_NAME] /2 N 500 500 0…" at bounding box center [323, 114] width 518 height 14
click at [281, 111] on td "500" at bounding box center [291, 114] width 21 height 14
click at [254, 130] on td "600" at bounding box center [267, 127] width 27 height 14
click at [206, 126] on td "Polly /1" at bounding box center [223, 127] width 37 height 14
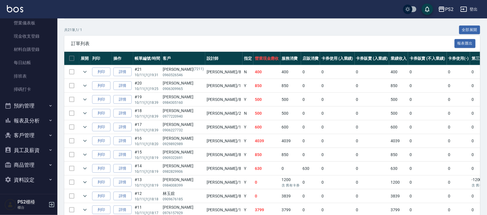
click at [191, 124] on div "[PERSON_NAME]" at bounding box center [183, 125] width 41 height 6
click at [189, 143] on p "0929892989" at bounding box center [183, 143] width 41 height 5
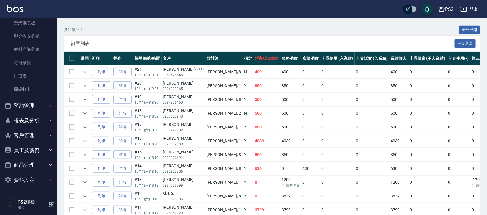
click at [189, 143] on p "0929892989" at bounding box center [183, 143] width 41 height 5
click at [198, 143] on tr "列印 詳情 #16 10/11 (六) 18:20 [PERSON_NAME]0929892989 [PERSON_NAME] /1 Y 4039 4039 …" at bounding box center [323, 141] width 518 height 14
click at [212, 143] on td "Polly /1" at bounding box center [223, 141] width 37 height 14
drag, startPoint x: 217, startPoint y: 183, endPoint x: 264, endPoint y: 182, distance: 46.2
click at [264, 182] on tr "列印 詳情 #13 10/11 (六) 18:19 [PERSON_NAME]0984008399 Polly /1 Y 0 1200 含 舊有卡券 0 0 …" at bounding box center [323, 183] width 518 height 14
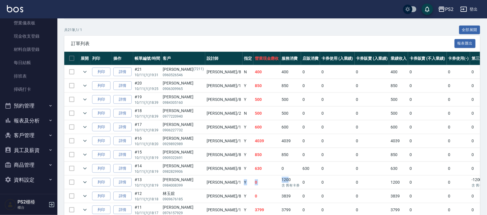
click at [281, 182] on td "1200 含 舊有卡券" at bounding box center [291, 183] width 21 height 14
drag, startPoint x: 246, startPoint y: 197, endPoint x: 270, endPoint y: 197, distance: 23.8
click at [270, 197] on tr "列印 詳情 #12 10/11 (六) 18:18 [PERSON_NAME] 0909676185 [PERSON_NAME] /8 Y 0 3839 0 …" at bounding box center [323, 196] width 518 height 14
click at [281, 197] on td "3839" at bounding box center [291, 196] width 21 height 14
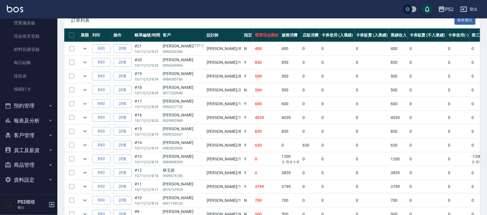
scroll to position [144, 0]
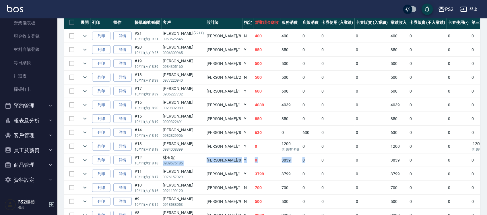
drag, startPoint x: 191, startPoint y: 159, endPoint x: 284, endPoint y: 161, distance: 93.1
click at [284, 161] on tr "列印 詳情 #12 10/11 (六) 18:18 [PERSON_NAME] 0909676185 [PERSON_NAME] /8 Y 0 3839 0 …" at bounding box center [323, 160] width 518 height 14
click at [301, 170] on td "0" at bounding box center [310, 174] width 19 height 14
drag, startPoint x: 223, startPoint y: 172, endPoint x: 269, endPoint y: 173, distance: 45.7
click at [267, 173] on tr "列印 詳情 #11 10/11 (六) 18:17 [PERSON_NAME]0976157929 [PERSON_NAME] /1 Y 3799 3799 …" at bounding box center [323, 174] width 518 height 14
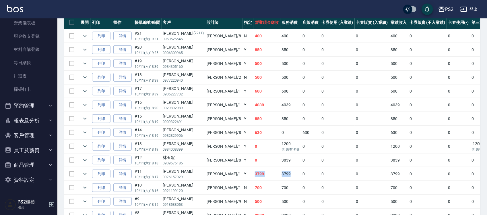
click at [281, 173] on td "3799" at bounding box center [291, 174] width 21 height 14
drag, startPoint x: 239, startPoint y: 188, endPoint x: 270, endPoint y: 187, distance: 31.6
click at [266, 187] on tr "列印 詳情 #10 10/11 (六) 18:16 [PERSON_NAME] 0921199120 Polly /1 N 700 700 0 0 0 700…" at bounding box center [323, 188] width 518 height 14
click at [281, 187] on td "700" at bounding box center [291, 188] width 21 height 14
click at [281, 200] on td "500" at bounding box center [291, 202] width 21 height 14
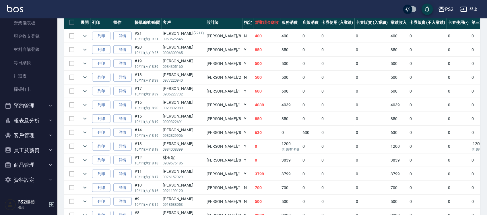
click at [281, 200] on td "500" at bounding box center [291, 202] width 21 height 14
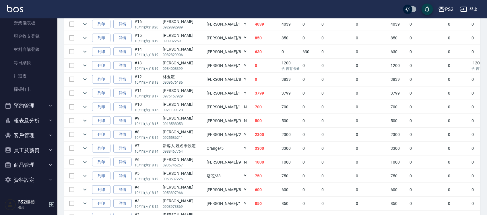
scroll to position [251, 0]
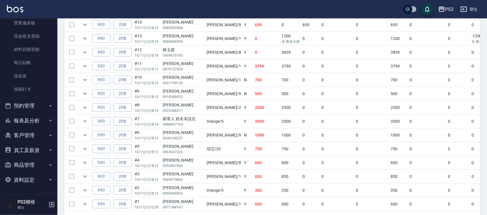
click at [254, 193] on td "350" at bounding box center [267, 191] width 27 height 14
click at [254, 191] on td "350" at bounding box center [267, 191] width 27 height 14
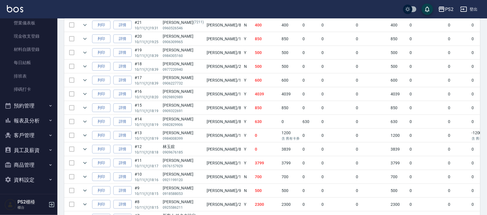
scroll to position [134, 0]
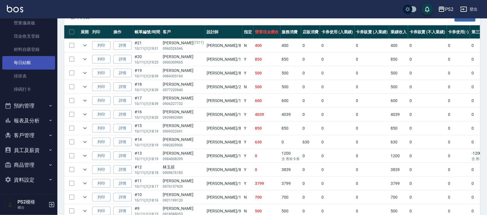
click at [22, 62] on link "每日結帳" at bounding box center [28, 62] width 53 height 13
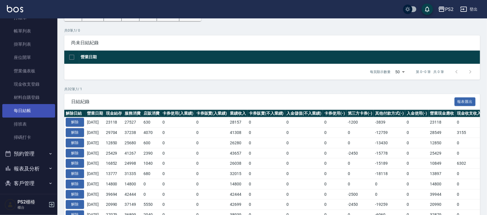
scroll to position [72, 0]
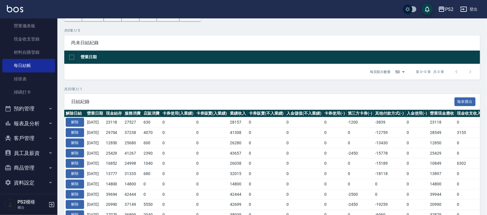
click at [30, 111] on button "預約管理" at bounding box center [28, 108] width 53 height 15
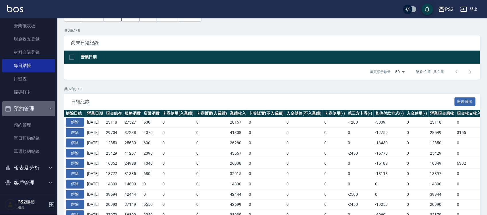
click at [36, 109] on button "預約管理" at bounding box center [28, 108] width 53 height 15
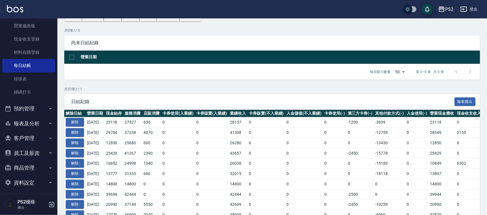
click at [33, 126] on button "報表及分析" at bounding box center [28, 123] width 53 height 15
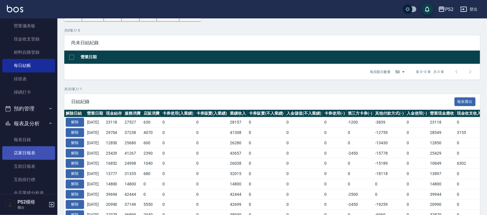
click at [32, 151] on link "店家日報表" at bounding box center [28, 152] width 53 height 13
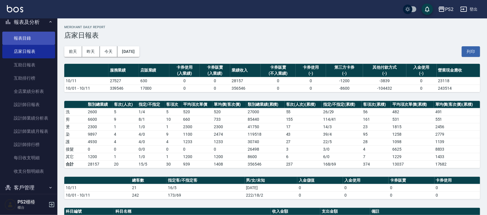
scroll to position [180, 0]
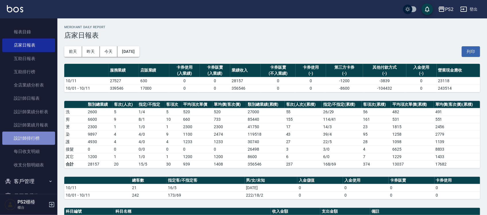
click at [35, 134] on link "設計師排行榜" at bounding box center [28, 138] width 53 height 13
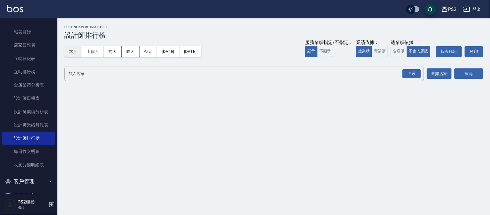
click at [74, 53] on button "本月" at bounding box center [73, 51] width 18 height 11
click at [379, 52] on button "實業績" at bounding box center [380, 51] width 16 height 11
click at [410, 68] on button "全選" at bounding box center [412, 73] width 21 height 11
click at [460, 78] on button "搜尋" at bounding box center [469, 73] width 29 height 11
click at [418, 70] on div "全選" at bounding box center [412, 73] width 18 height 9
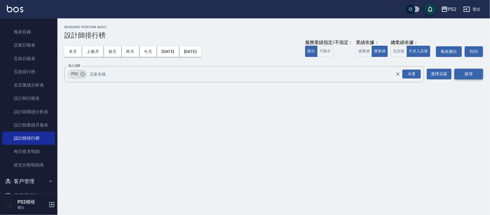
click at [468, 76] on button "搜尋" at bounding box center [469, 74] width 29 height 11
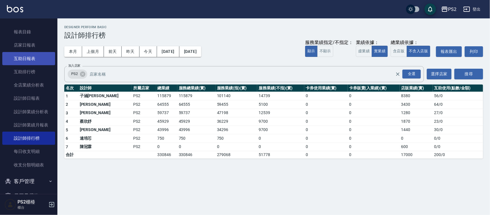
click at [36, 57] on link "互助日報表" at bounding box center [28, 58] width 53 height 13
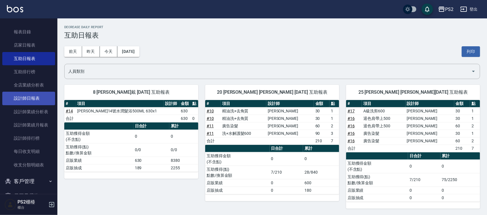
click at [30, 99] on link "設計師日報表" at bounding box center [28, 98] width 53 height 13
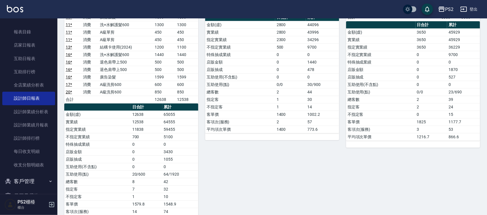
scroll to position [108, 0]
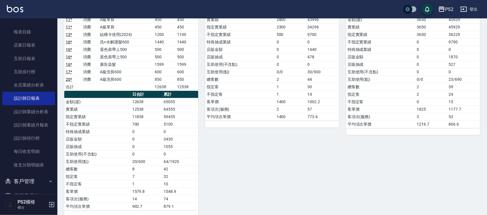
drag, startPoint x: 133, startPoint y: 165, endPoint x: 165, endPoint y: 164, distance: 32.8
click at [160, 164] on td "20/600" at bounding box center [147, 161] width 32 height 7
click at [165, 164] on td "64/1920" at bounding box center [181, 161] width 36 height 7
click at [279, 161] on div "2 [PERSON_NAME] [DATE] 日報表 單號 類別 項目 金額 業績 8 * 消費 SH熱朔單燙2000 2300 2300 18 消費 精油洗…" at bounding box center [268, 83] width 141 height 268
click at [29, 136] on link "設計師排行榜" at bounding box center [28, 138] width 53 height 13
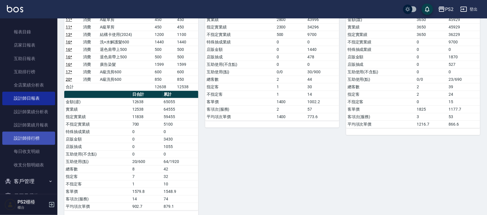
click at [29, 136] on link "設計師排行榜" at bounding box center [28, 138] width 53 height 13
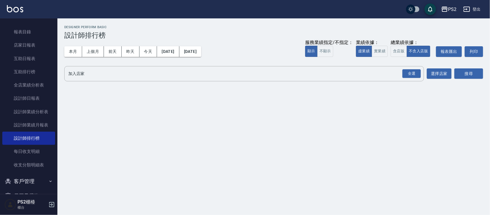
click at [388, 51] on div "服務業績指定/不指定： 顯示 不顯示 業績依據： 虛業績 實業績 總業績依據： 含店販 不含入店販 報表匯出 列印" at bounding box center [394, 51] width 178 height 11
click at [385, 51] on button "實業績" at bounding box center [380, 51] width 16 height 11
click at [412, 75] on div "全選" at bounding box center [412, 73] width 18 height 9
click at [471, 77] on button "搜尋" at bounding box center [469, 74] width 29 height 11
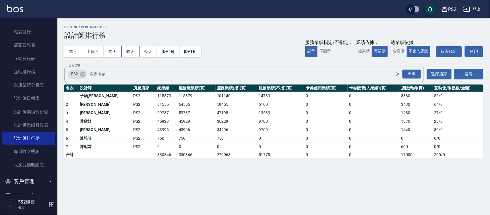
click at [152, 165] on div "PS2 [DATE] - [DATE] 設計師排行榜 列印時間： [DATE][PHONE_NUMBER]:01 Designer Perform Basic…" at bounding box center [273, 91] width 433 height 147
click at [378, 95] on td "0" at bounding box center [374, 96] width 52 height 9
click at [387, 95] on td "0" at bounding box center [374, 96] width 52 height 9
